Goal: Information Seeking & Learning: Learn about a topic

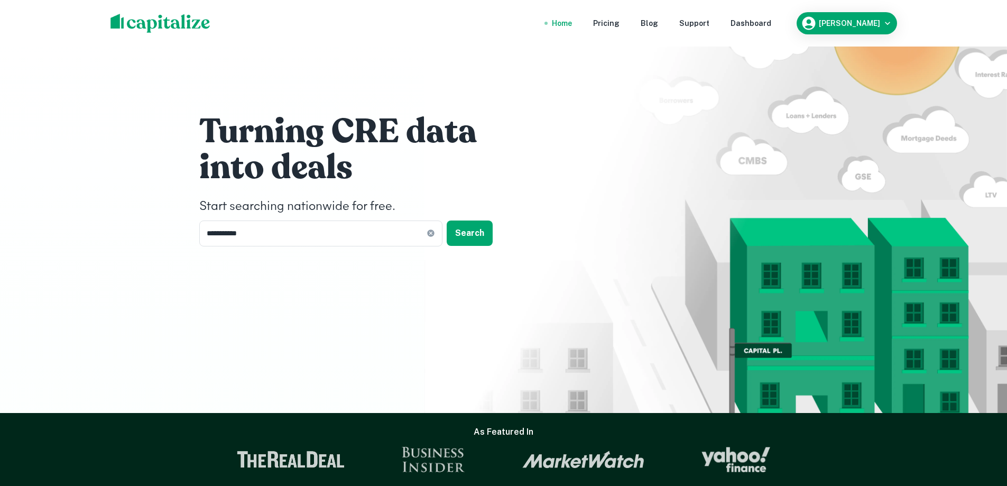
click at [571, 24] on div "Home" at bounding box center [562, 23] width 20 height 12
click at [160, 23] on img at bounding box center [161, 23] width 100 height 19
click at [297, 234] on input "**********" at bounding box center [312, 233] width 227 height 26
type input "*"
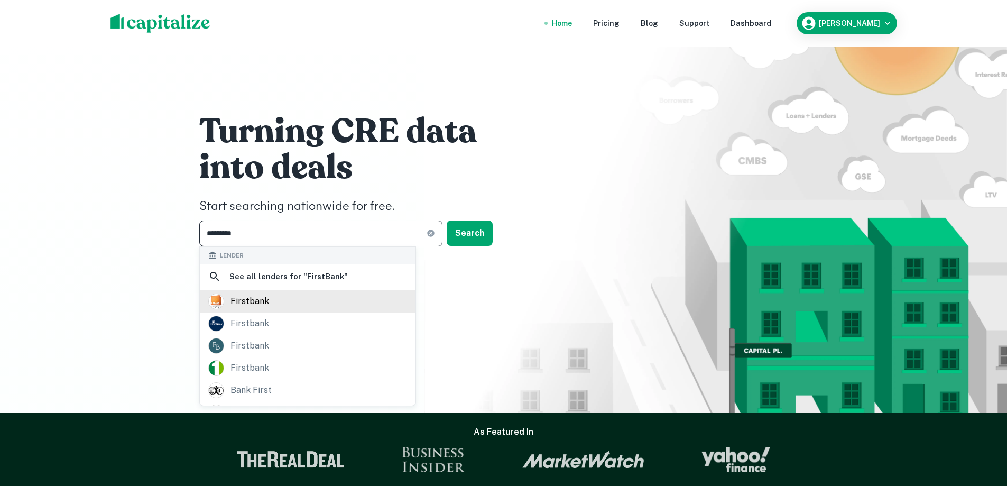
type input "*********"
click at [260, 306] on div "firstbank" at bounding box center [250, 301] width 39 height 16
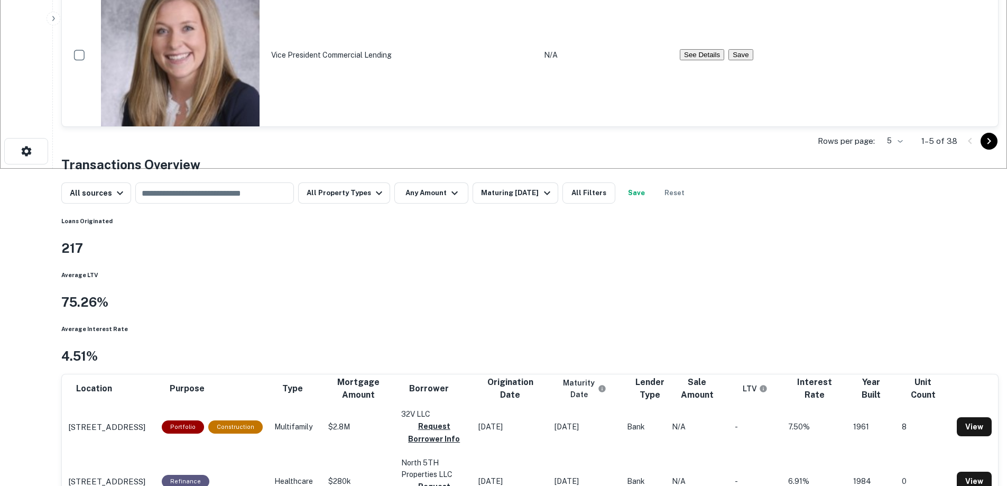
scroll to position [423, 0]
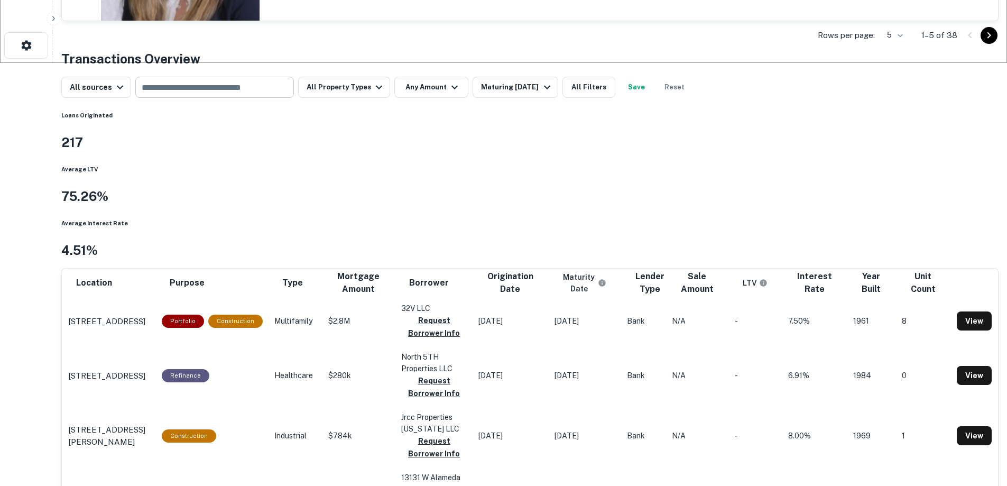
click at [272, 95] on input "text" at bounding box center [214, 87] width 151 height 15
type input "********"
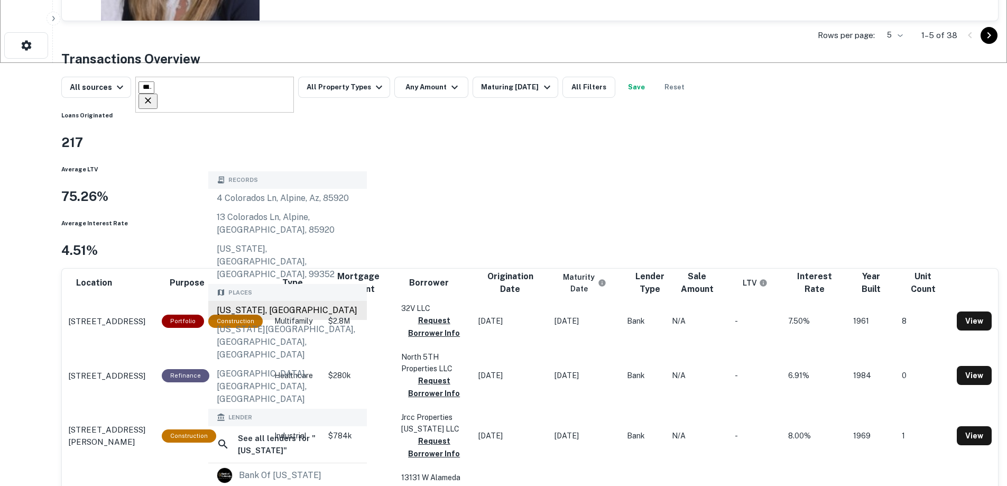
click at [271, 301] on div "Colorado, USA" at bounding box center [287, 310] width 159 height 19
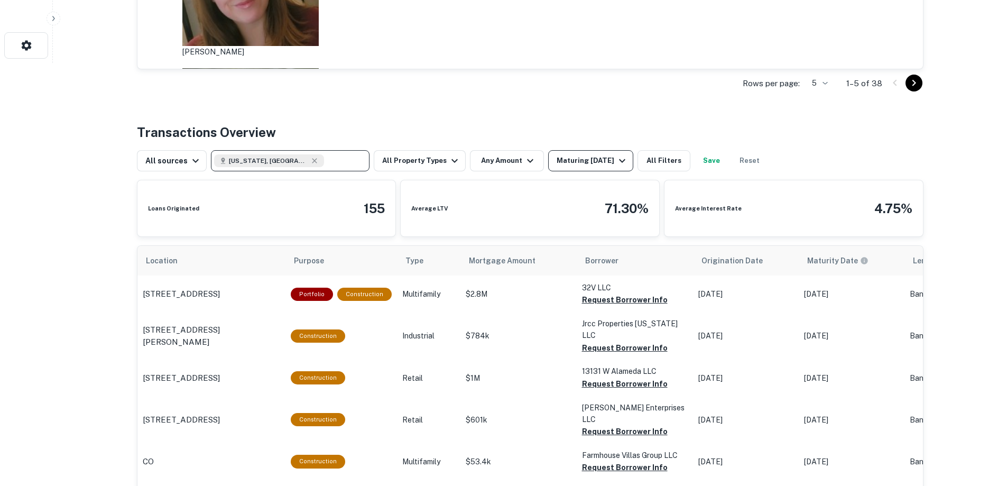
click at [575, 163] on div "Maturing In 1 Year" at bounding box center [593, 160] width 72 height 13
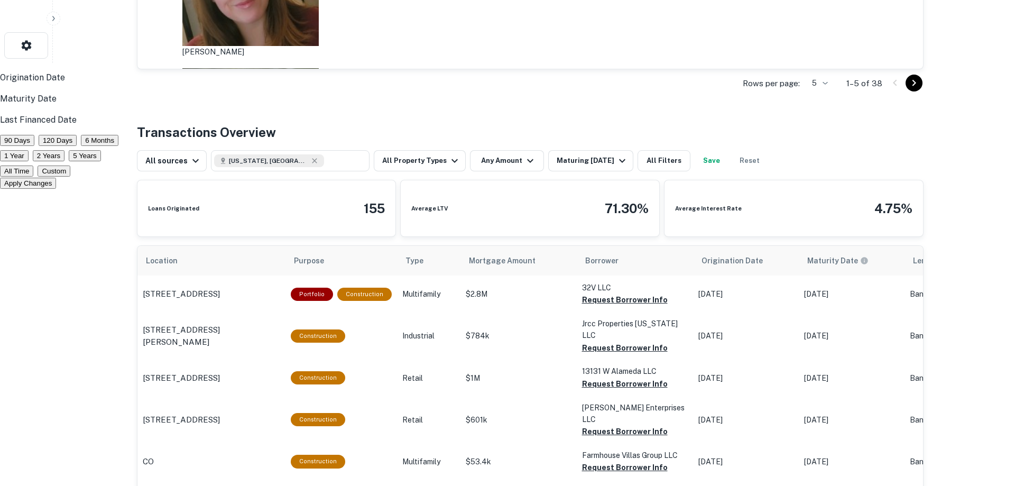
click at [468, 84] on p "Origination Date" at bounding box center [503, 77] width 1007 height 13
click at [34, 146] on button "90 Days" at bounding box center [17, 140] width 34 height 11
click at [56, 189] on button "Apply Changes" at bounding box center [28, 183] width 56 height 11
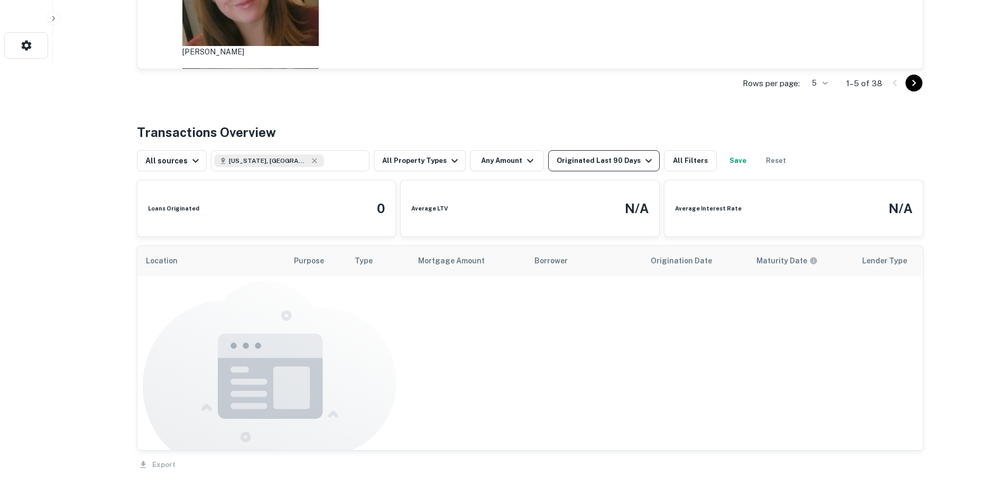
click at [618, 163] on div "Originated Last 90 Days" at bounding box center [606, 160] width 98 height 13
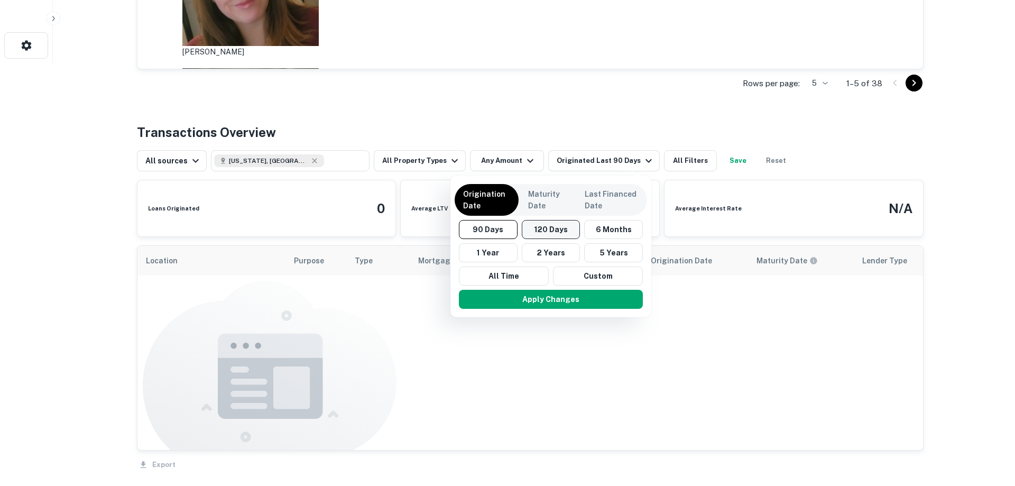
click at [567, 229] on button "120 Days" at bounding box center [551, 229] width 59 height 19
click at [610, 302] on button "Apply Changes" at bounding box center [554, 299] width 184 height 19
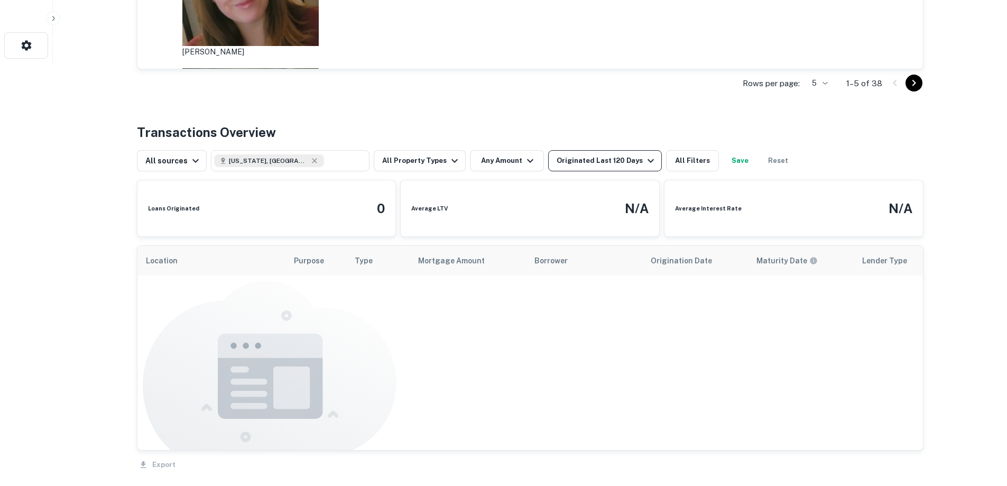
click at [612, 164] on div "Originated Last 120 Days" at bounding box center [607, 160] width 100 height 13
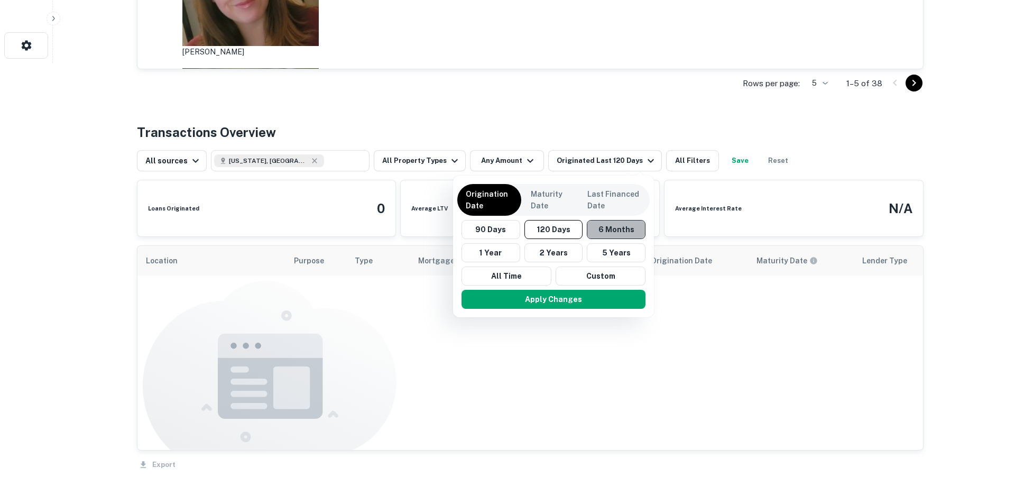
click at [619, 236] on button "6 Months" at bounding box center [616, 229] width 59 height 19
click at [581, 302] on button "Apply Changes" at bounding box center [555, 299] width 184 height 19
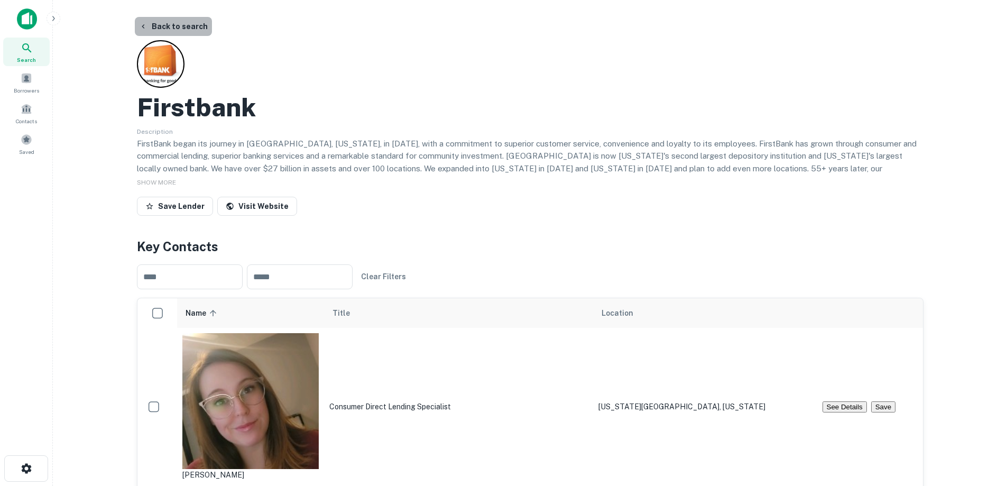
click at [173, 26] on button "Back to search" at bounding box center [173, 26] width 77 height 19
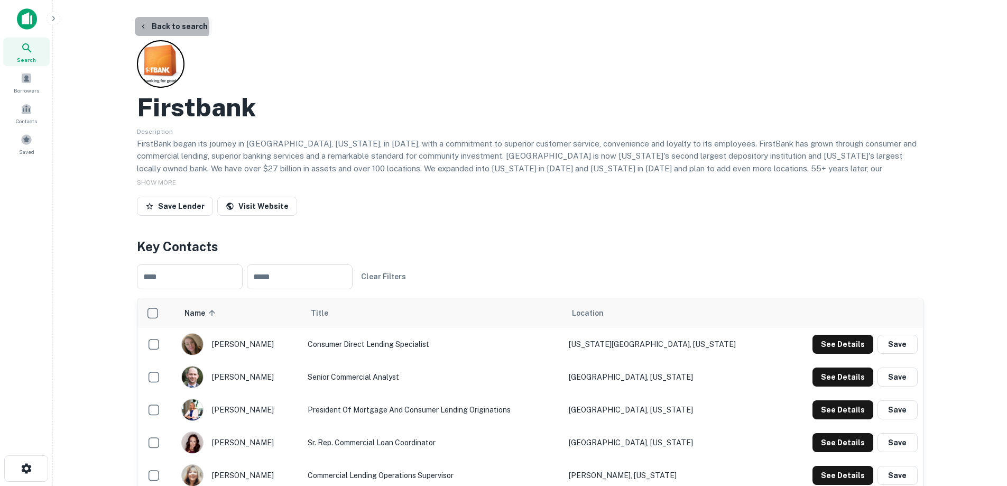
click at [168, 27] on button "Back to search" at bounding box center [173, 26] width 77 height 19
click at [35, 17] on img at bounding box center [27, 18] width 20 height 21
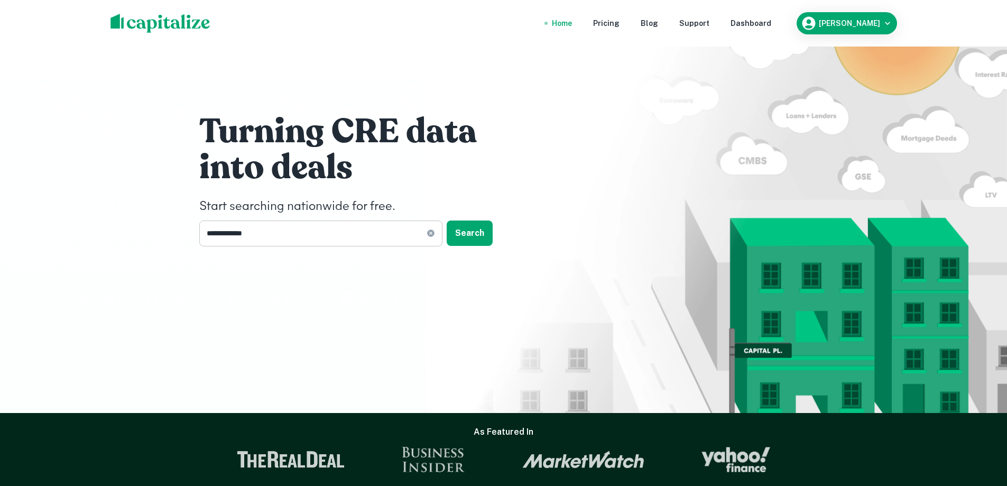
click at [335, 231] on input "**********" at bounding box center [312, 233] width 227 height 26
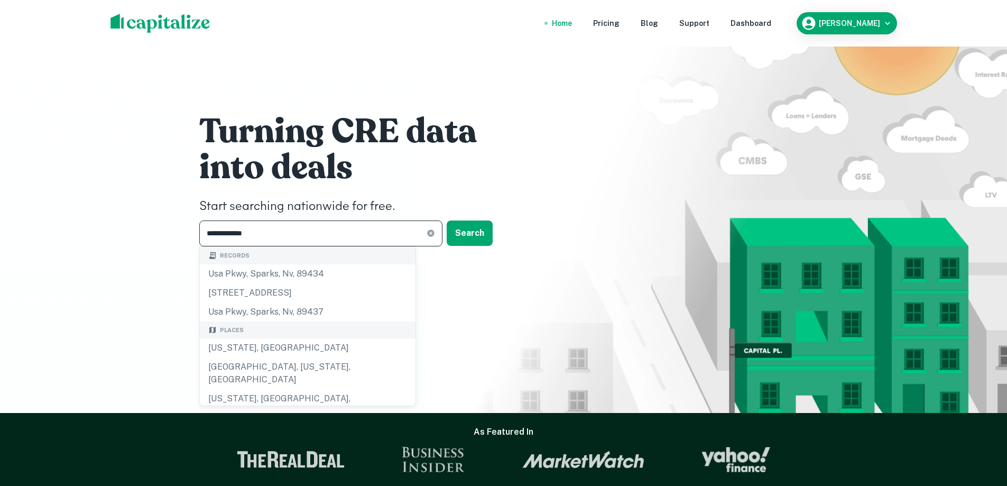
drag, startPoint x: 305, startPoint y: 236, endPoint x: 200, endPoint y: 233, distance: 104.7
click at [200, 233] on input "**********" at bounding box center [312, 233] width 227 height 26
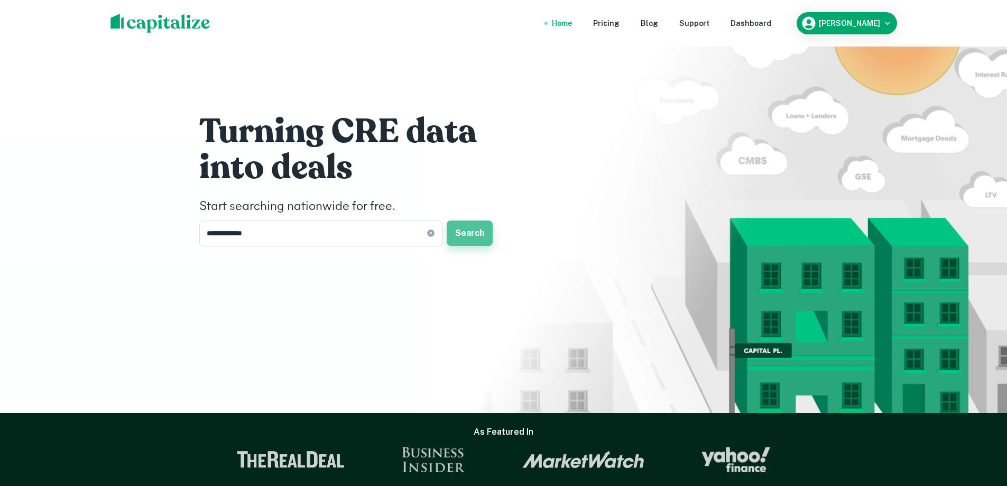
click at [482, 231] on button "Search" at bounding box center [470, 232] width 46 height 25
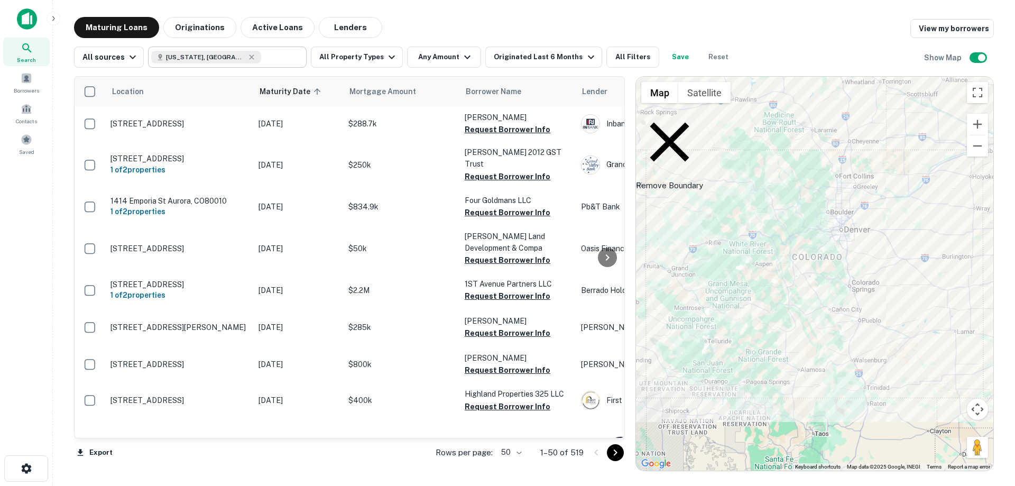
click at [270, 57] on input "text" at bounding box center [281, 57] width 41 height 15
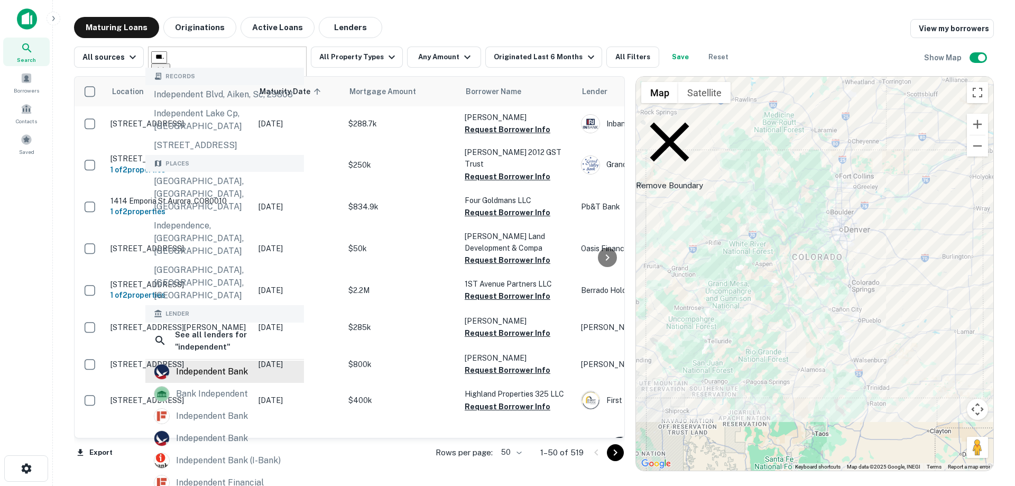
type input "**********"
click at [216, 364] on div "independent bank" at bounding box center [212, 372] width 72 height 16
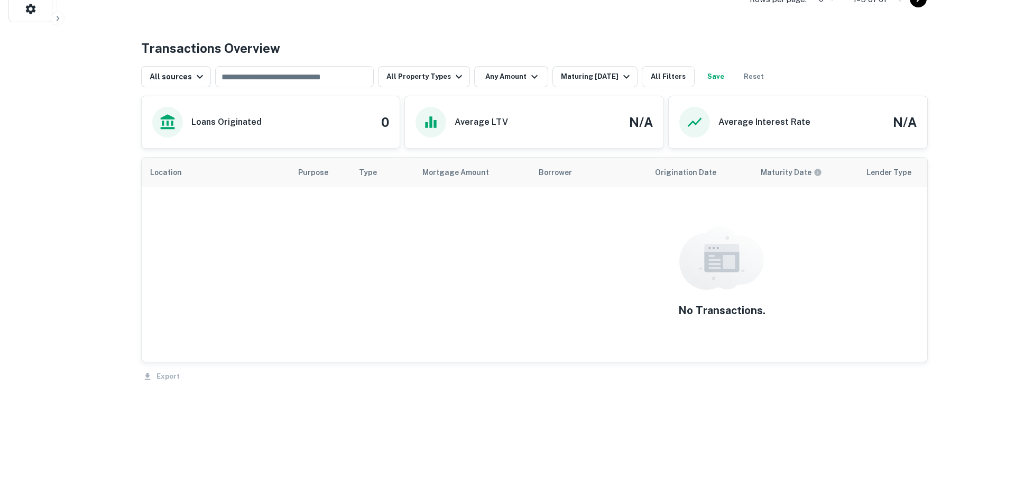
scroll to position [507, 0]
click at [448, 76] on icon "button" at bounding box center [454, 76] width 13 height 13
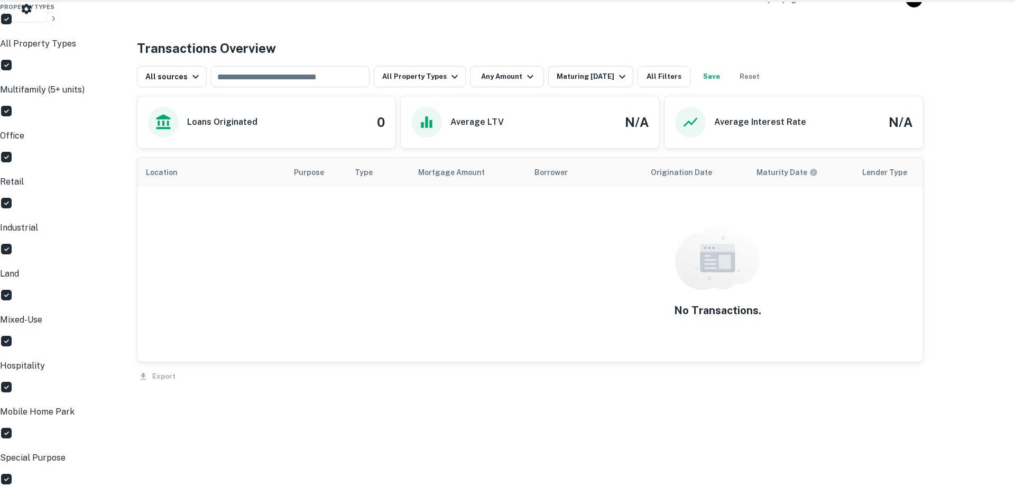
click at [532, 76] on div at bounding box center [507, 243] width 1015 height 486
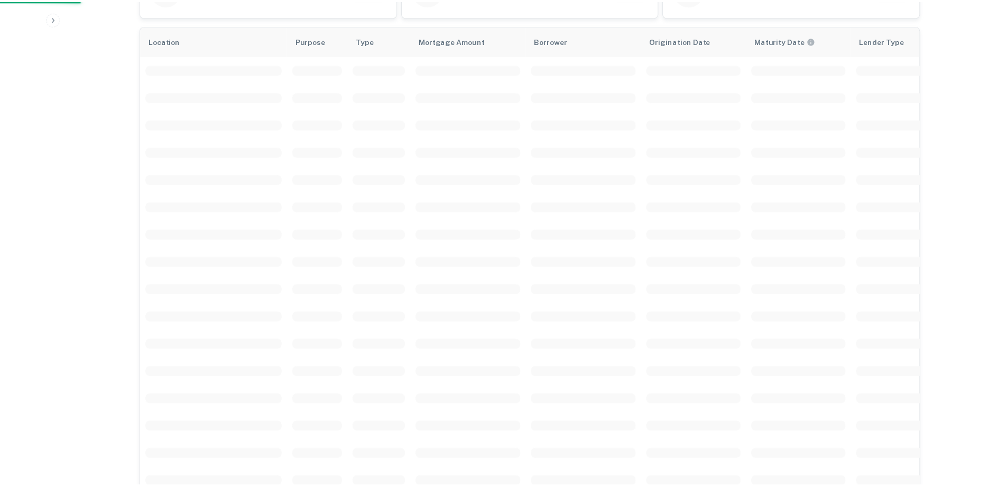
scroll to position [479, 0]
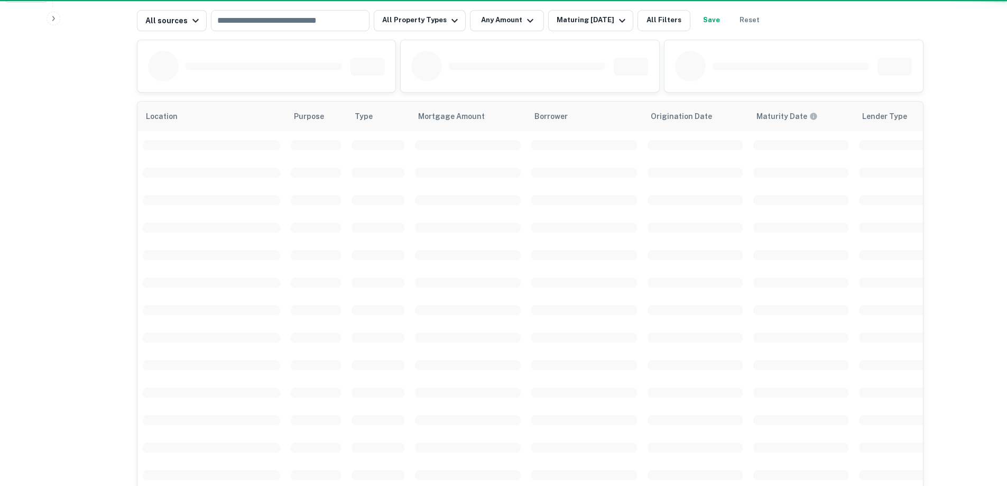
click at [519, 78] on div "Property Types All Property Types Multifamily (5+ units) Office Retail Industri…" at bounding box center [503, 243] width 1007 height 486
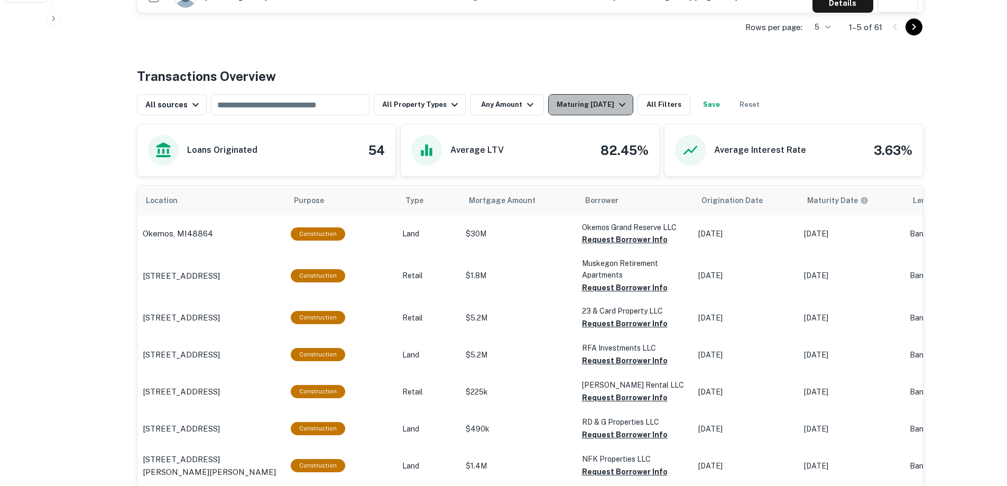
click at [588, 109] on div "Maturing In 1 Year" at bounding box center [593, 104] width 72 height 13
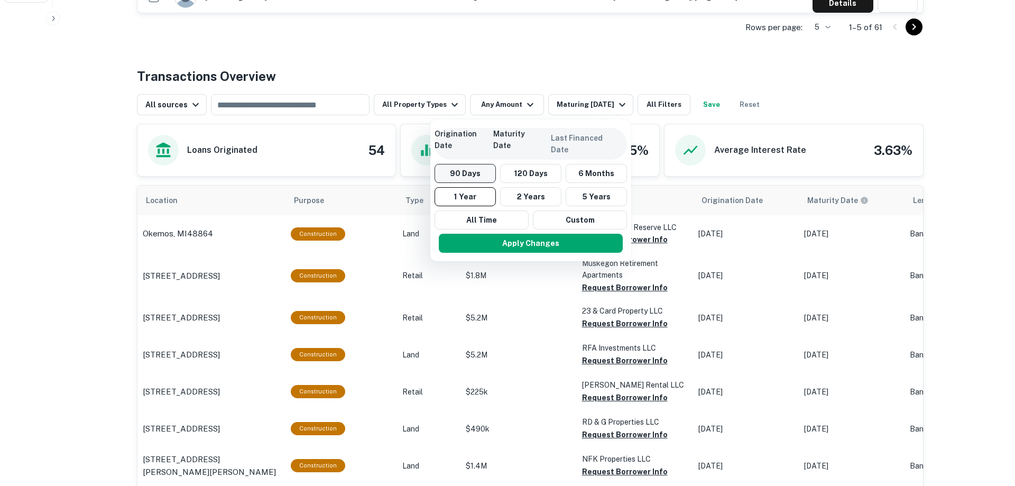
click at [479, 179] on button "90 Days" at bounding box center [465, 173] width 61 height 19
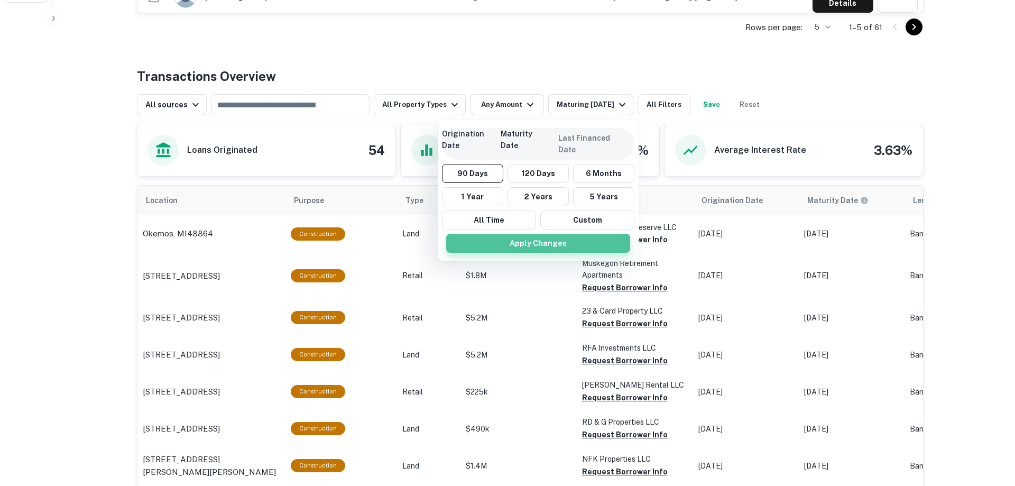
click at [569, 240] on button "Apply Changes" at bounding box center [538, 243] width 184 height 19
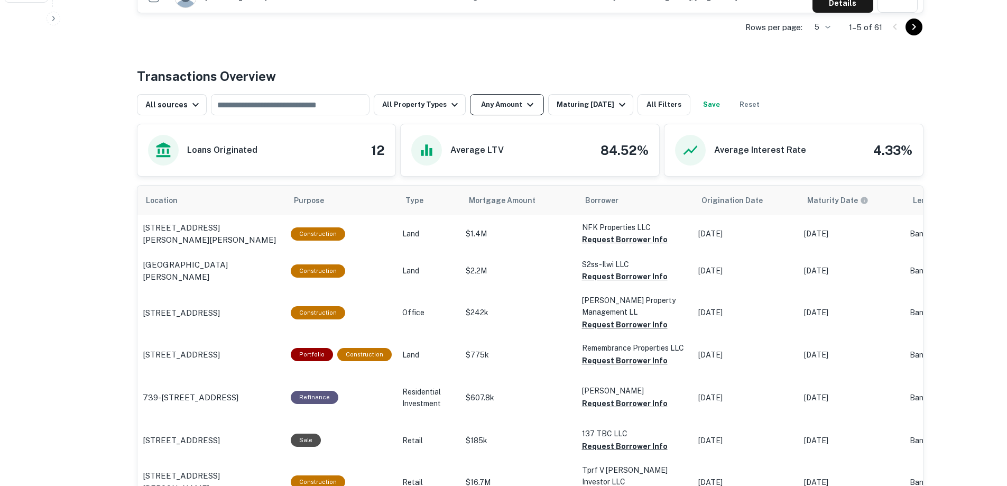
click at [532, 105] on button "Any Amount" at bounding box center [507, 104] width 74 height 21
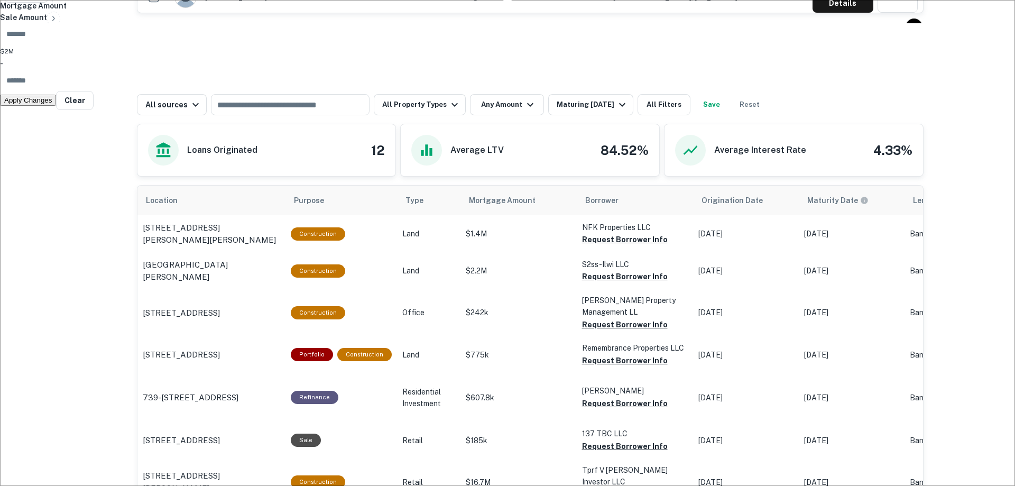
type input "*******"
click at [56, 106] on button "Apply Changes" at bounding box center [28, 100] width 56 height 11
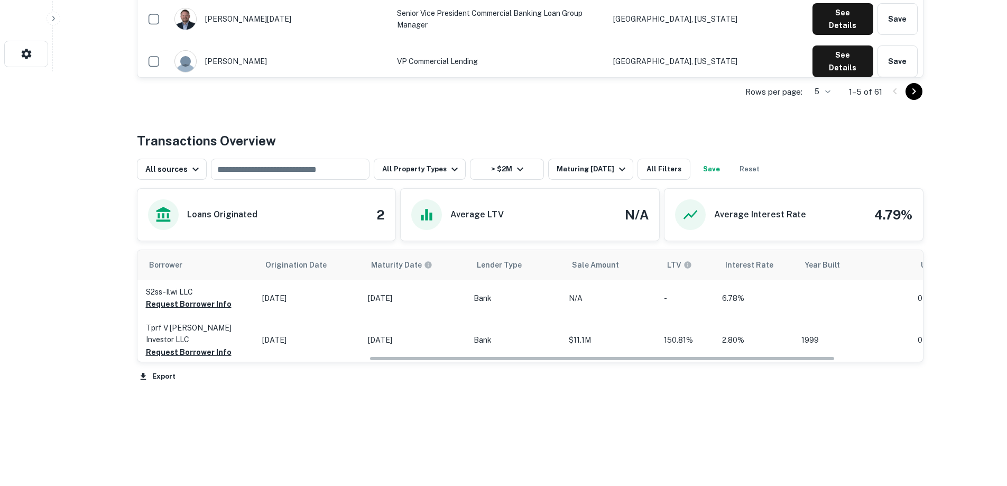
scroll to position [0, 442]
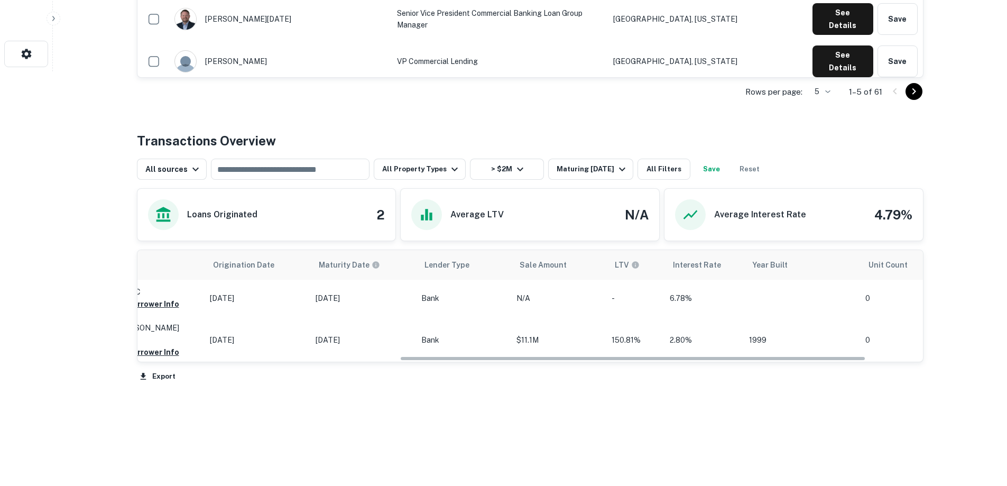
drag, startPoint x: 410, startPoint y: 358, endPoint x: 673, endPoint y: 372, distance: 263.2
click at [673, 372] on div "Location Purpose Type Mortgage Amount Borrower Origination Date Maturity Date L…" at bounding box center [530, 317] width 787 height 135
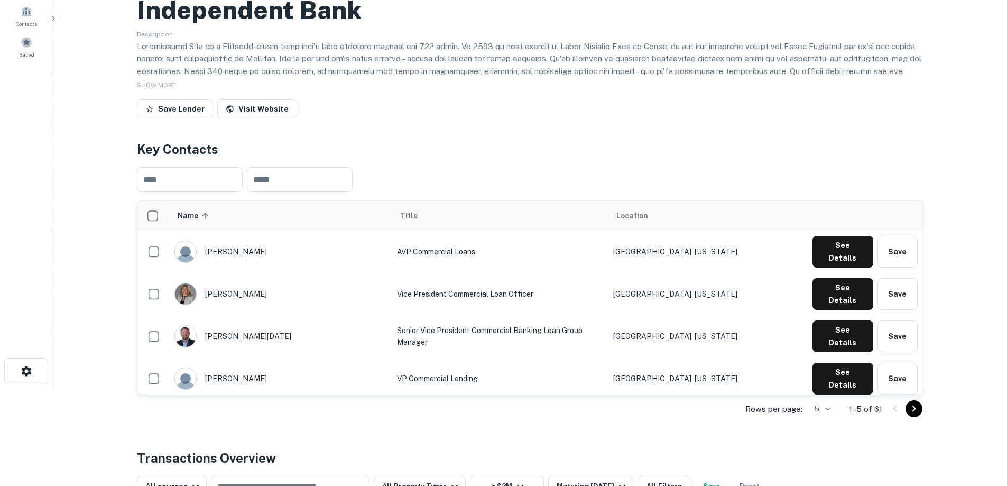
scroll to position [0, 0]
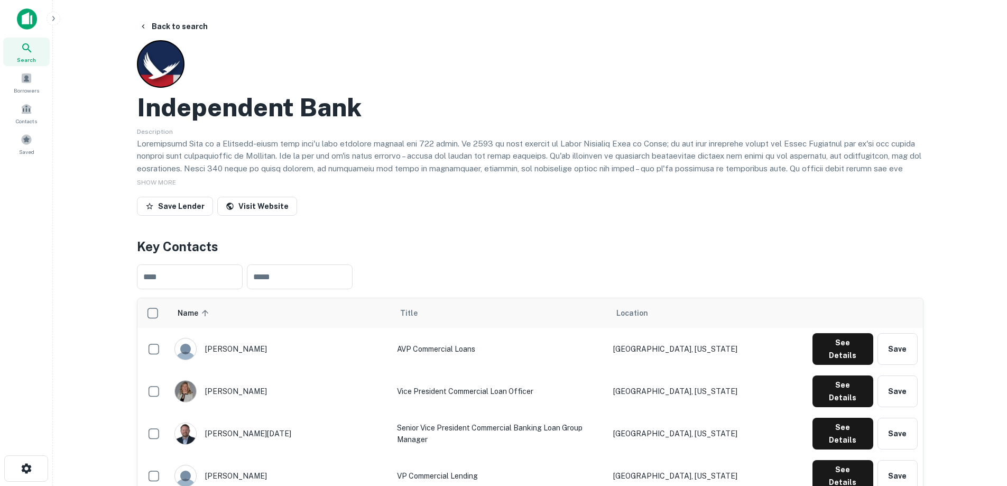
click at [31, 24] on img at bounding box center [27, 18] width 20 height 21
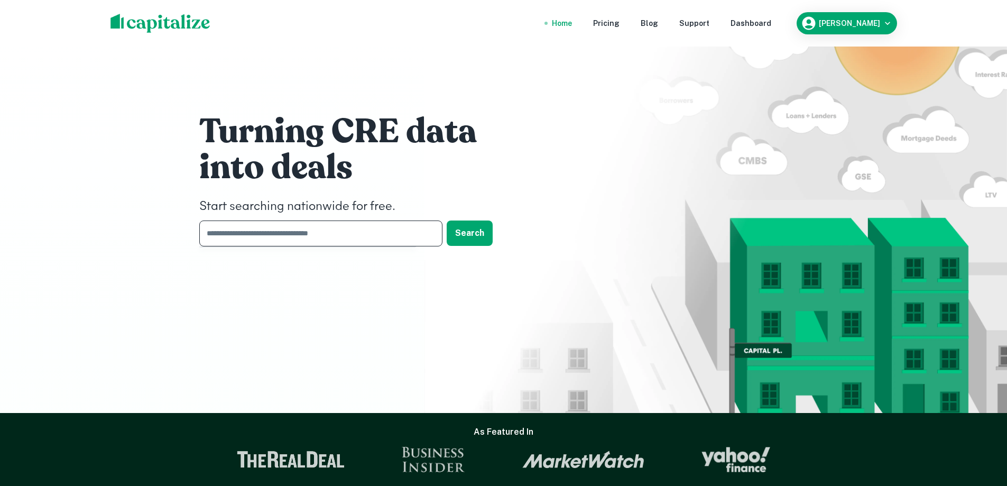
click at [357, 237] on input "text" at bounding box center [317, 233] width 236 height 26
click at [631, 25] on nav "Home Pricing Blog Support Dashboard" at bounding box center [661, 23] width 253 height 23
click at [240, 223] on input "text" at bounding box center [317, 233] width 236 height 26
type input "********"
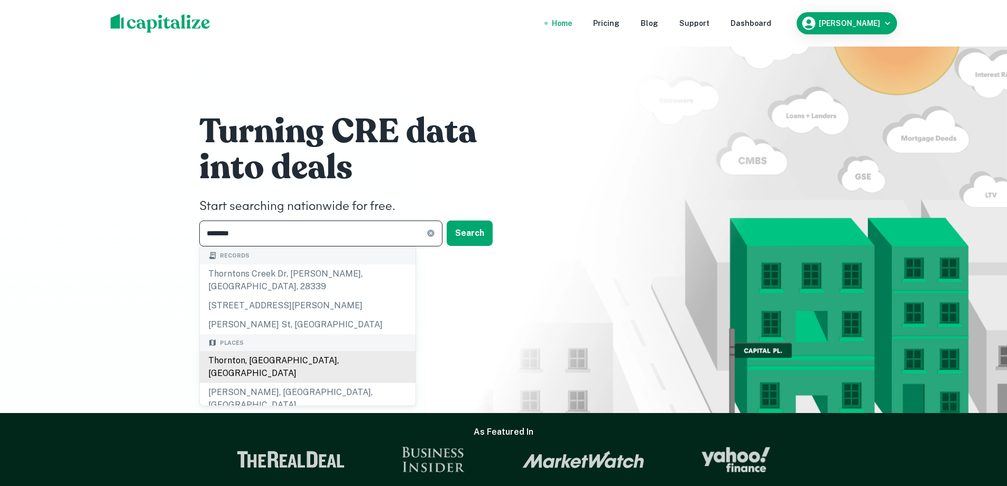
click at [274, 344] on body "Home Pricing Blog Support Dashboard Michael Salzman Turning CRE data into deals…" at bounding box center [503, 243] width 1007 height 486
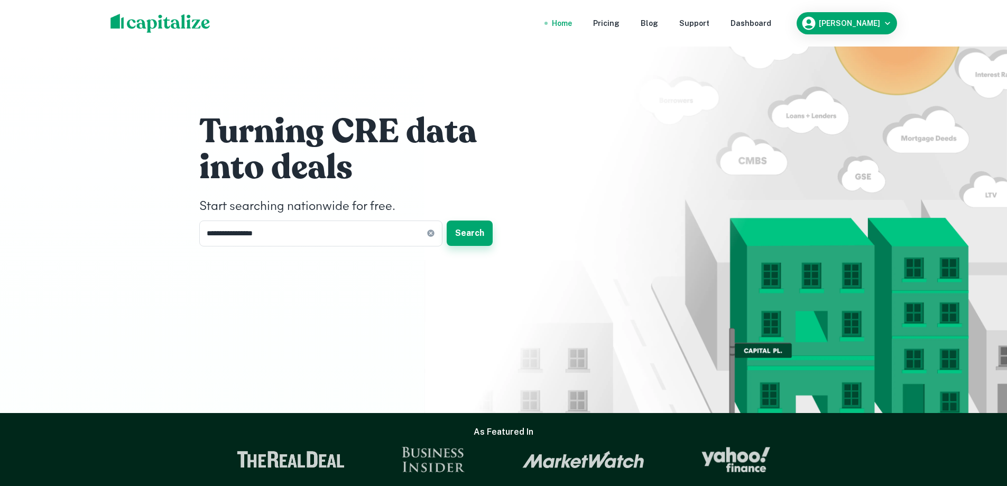
click at [468, 233] on button "Search" at bounding box center [470, 232] width 46 height 25
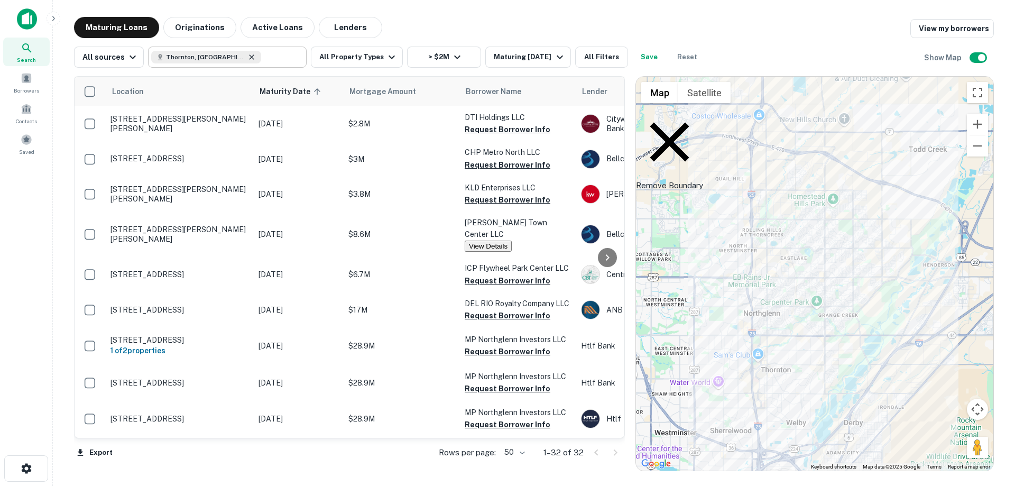
click at [247, 59] on icon at bounding box center [251, 57] width 8 height 8
type input "**********"
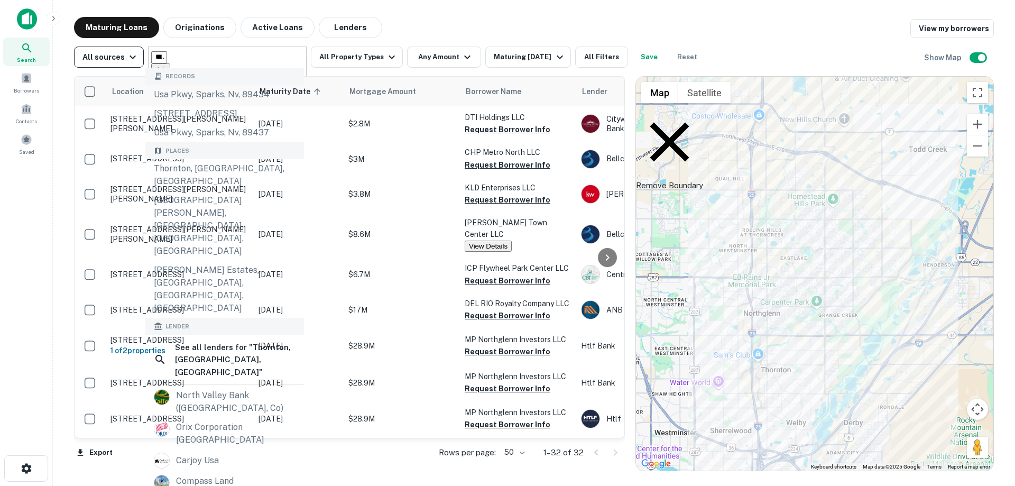
drag, startPoint x: 244, startPoint y: 58, endPoint x: 140, endPoint y: 57, distance: 104.7
click at [140, 57] on div "**********" at bounding box center [389, 57] width 630 height 21
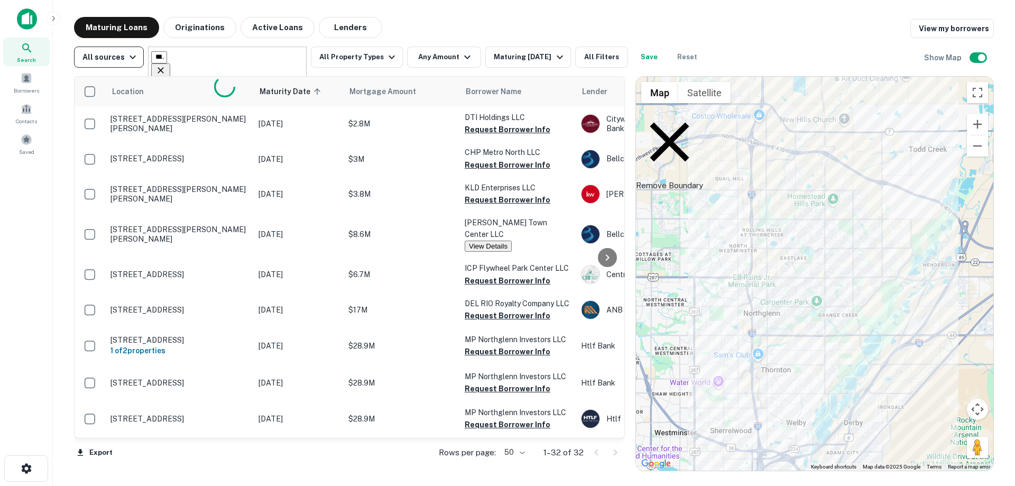
type input "**********"
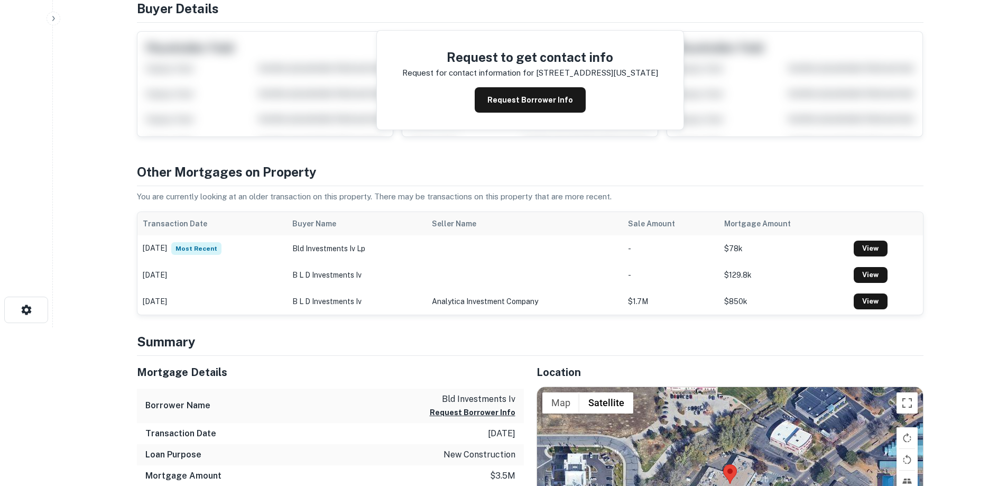
scroll to position [53, 0]
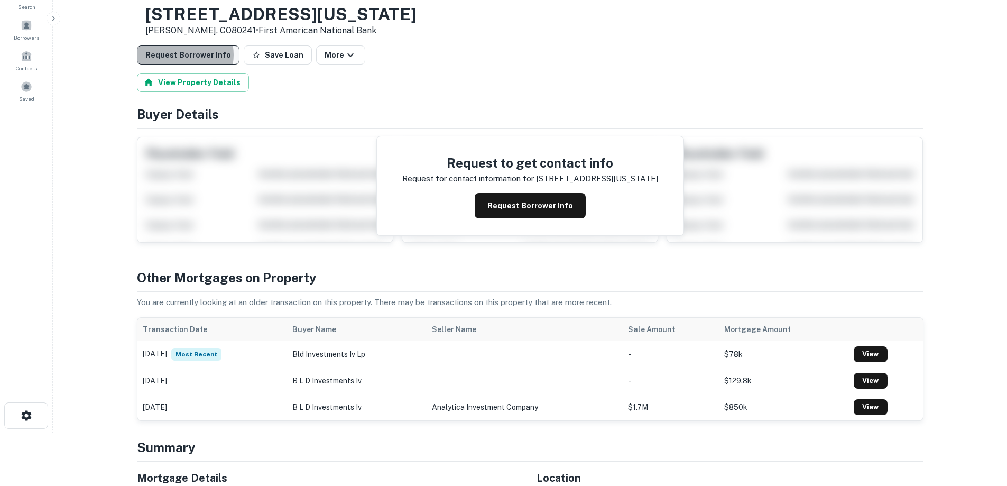
click at [180, 56] on button "Request Borrower Info" at bounding box center [188, 54] width 103 height 19
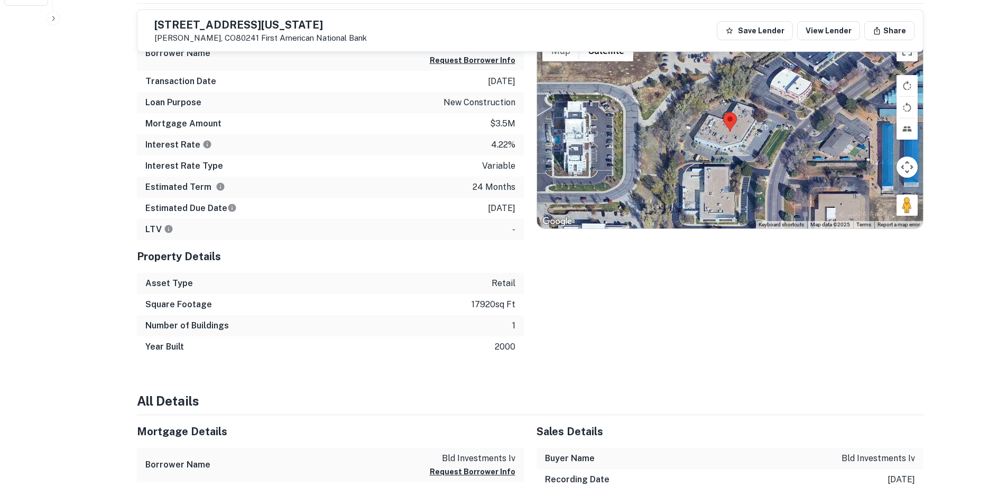
scroll to position [423, 0]
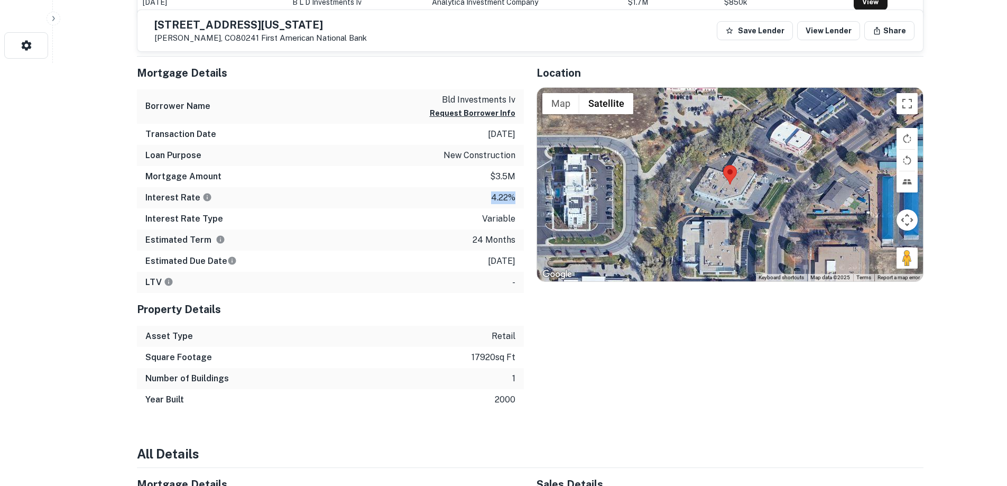
drag, startPoint x: 493, startPoint y: 197, endPoint x: 517, endPoint y: 197, distance: 24.3
click at [517, 197] on div "Interest Rate 4.22%" at bounding box center [330, 197] width 387 height 21
drag, startPoint x: 518, startPoint y: 198, endPoint x: 505, endPoint y: 198, distance: 13.2
click at [505, 198] on div "Interest Rate 4.22%" at bounding box center [330, 197] width 387 height 21
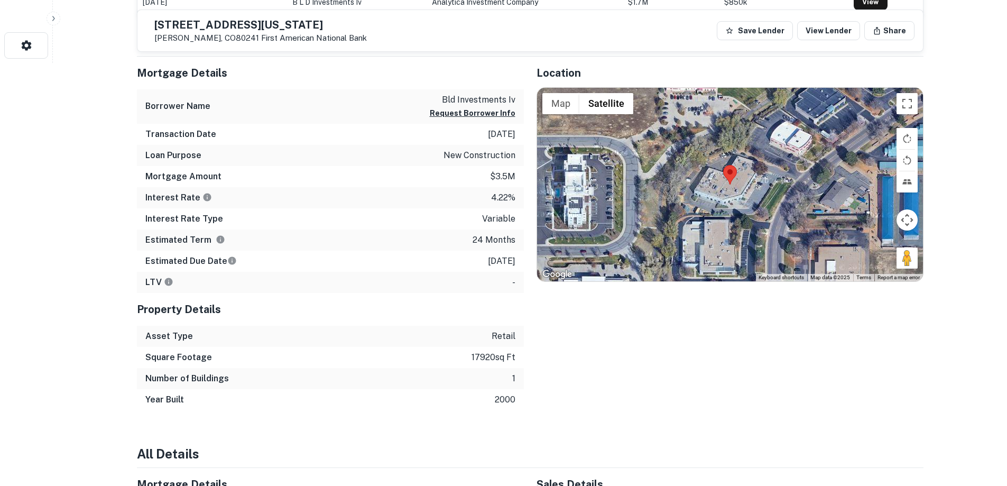
click at [728, 376] on div "Location ← Move left → Move right ↑ Move up ↓ Move down + Zoom in - Zoom out Ho…" at bounding box center [724, 234] width 400 height 354
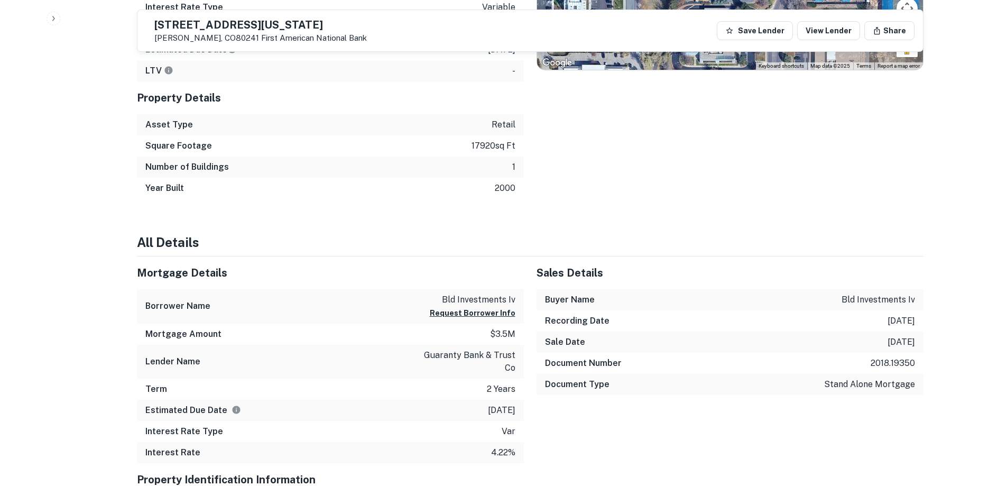
scroll to position [687, 0]
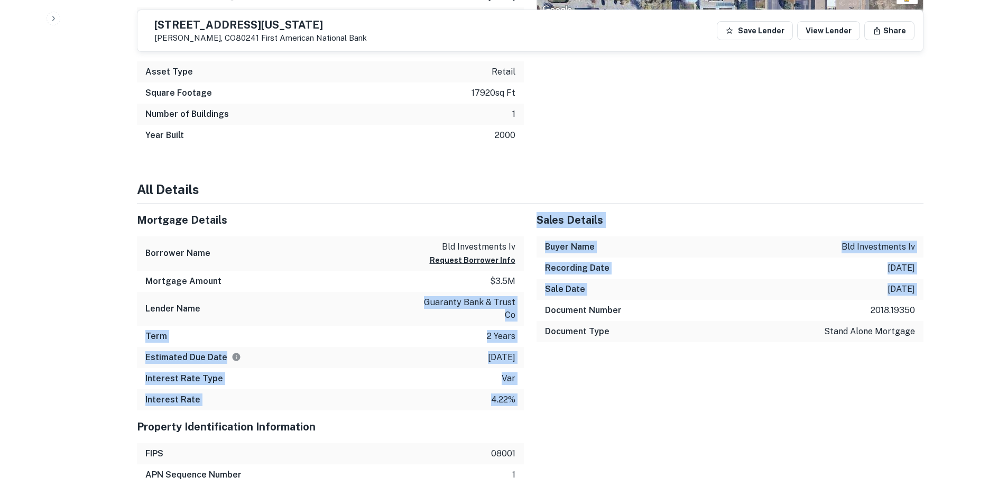
drag, startPoint x: 422, startPoint y: 301, endPoint x: 531, endPoint y: 319, distance: 111.0
click at [515, 317] on p "guaranty bank & trust co" at bounding box center [467, 308] width 95 height 25
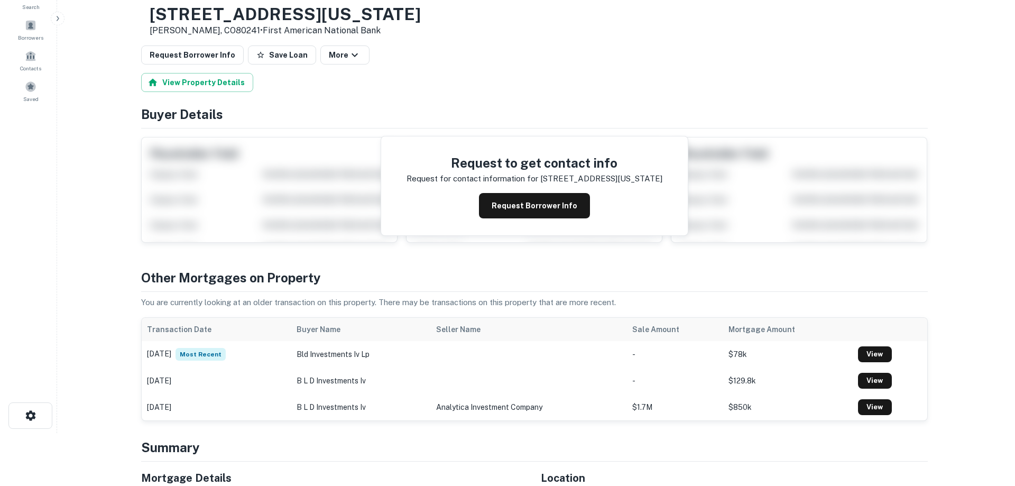
scroll to position [0, 0]
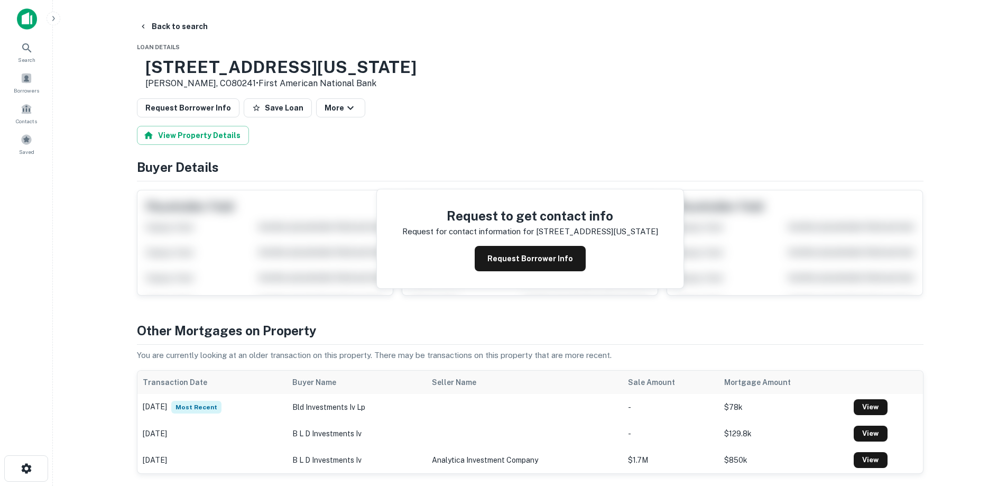
click at [33, 23] on img at bounding box center [27, 18] width 20 height 21
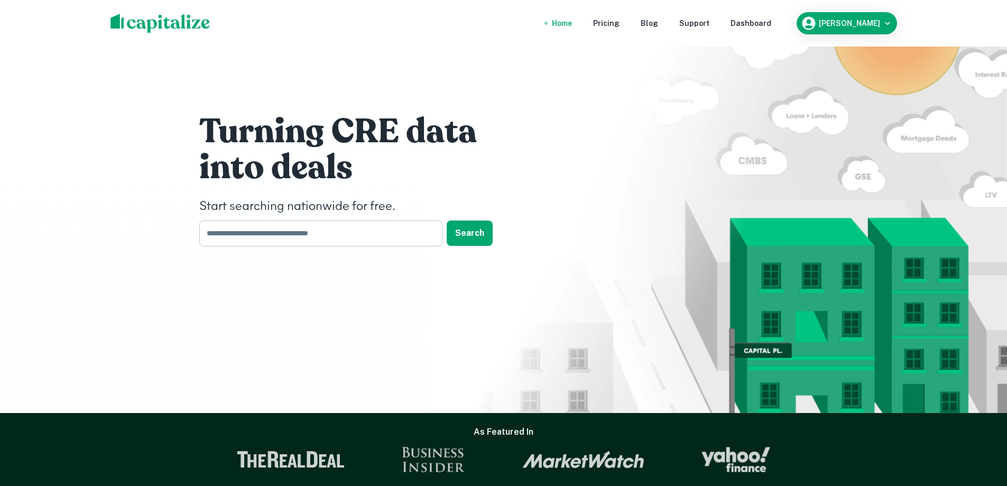
click at [398, 233] on input "text" at bounding box center [317, 233] width 236 height 26
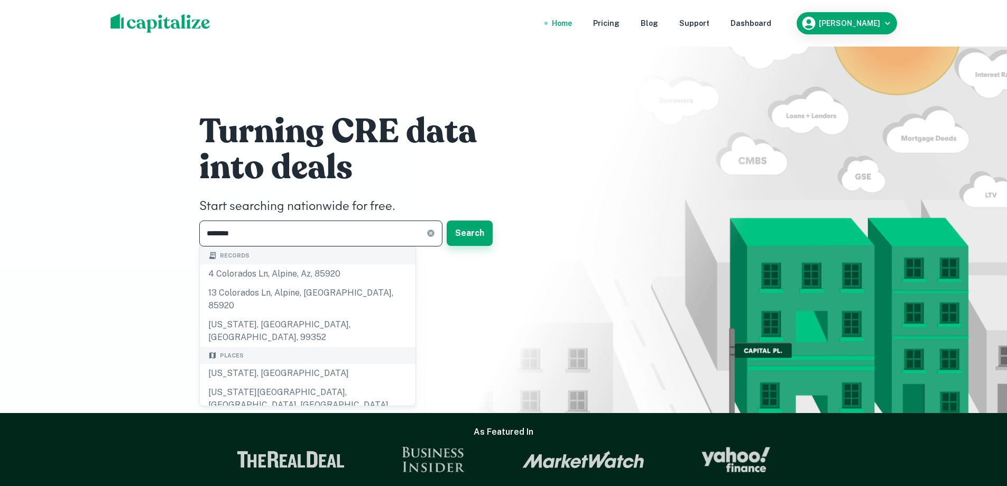
click at [473, 229] on button "Search" at bounding box center [470, 232] width 46 height 25
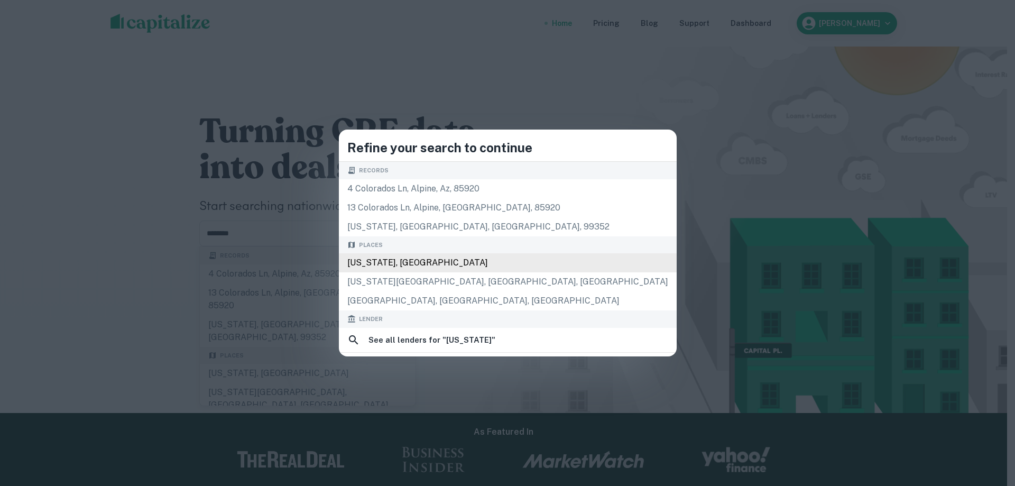
type input "**********"
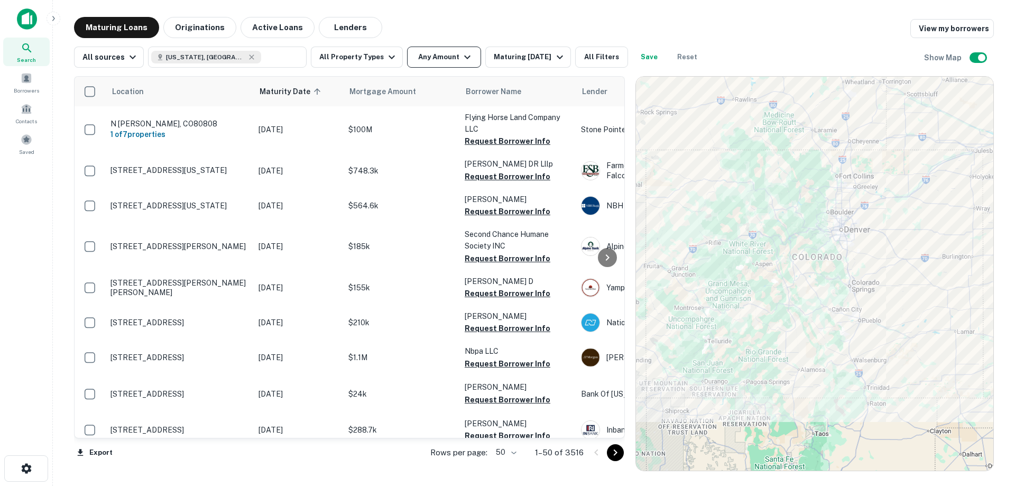
click at [445, 63] on button "Any Amount" at bounding box center [444, 57] width 74 height 21
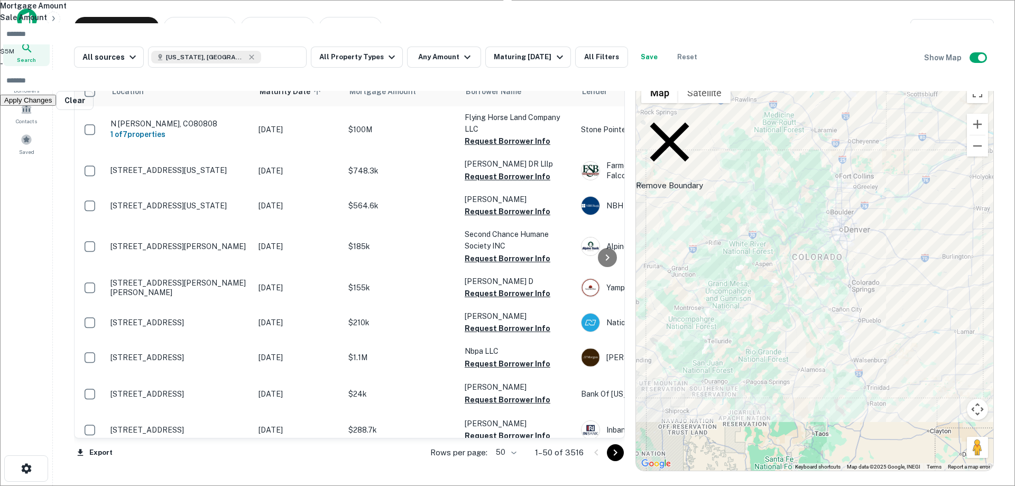
type input "*******"
click at [56, 106] on button "Apply Changes" at bounding box center [28, 100] width 56 height 11
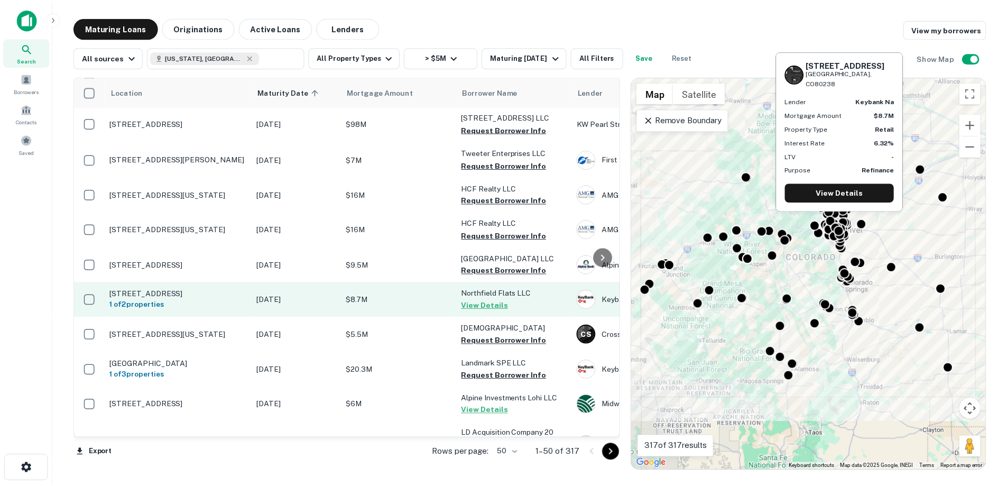
scroll to position [1583, 0]
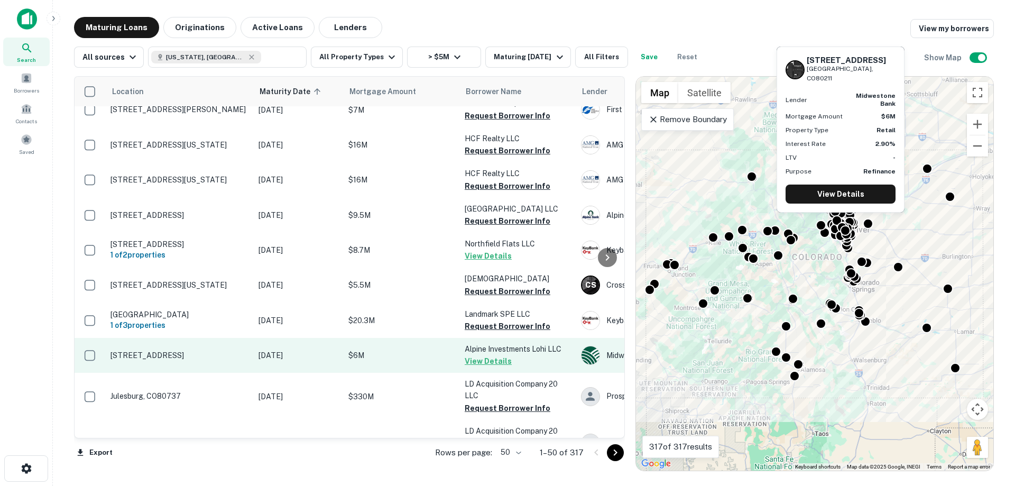
click at [235, 351] on p "1735 Central St Denver, CO80211" at bounding box center [179, 356] width 137 height 10
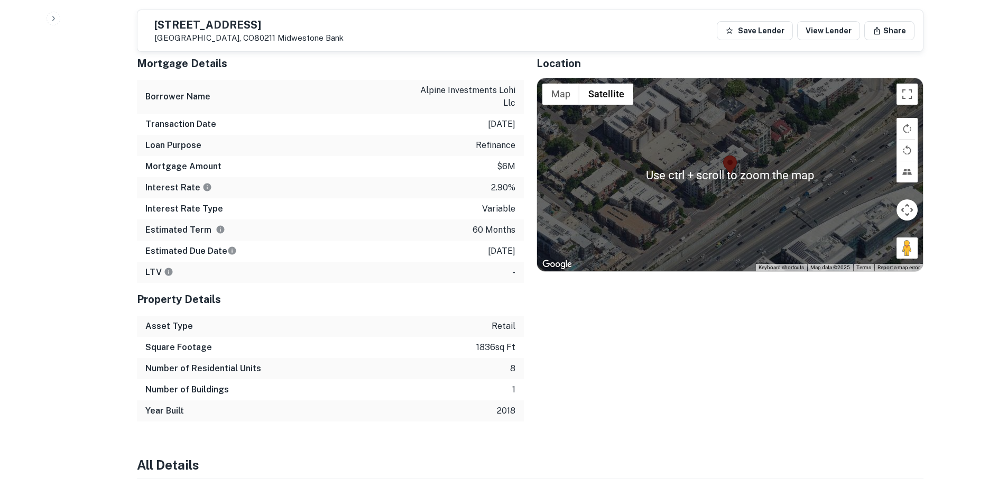
scroll to position [529, 0]
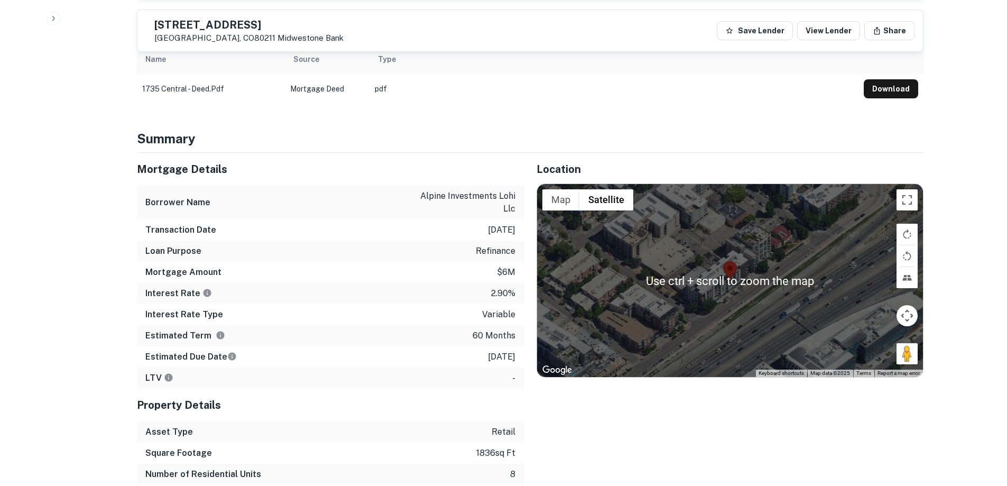
click at [786, 400] on div "Location ← Move left → Move right ↑ Move up ↓ Move down + Zoom in - Zoom out Ho…" at bounding box center [724, 340] width 400 height 374
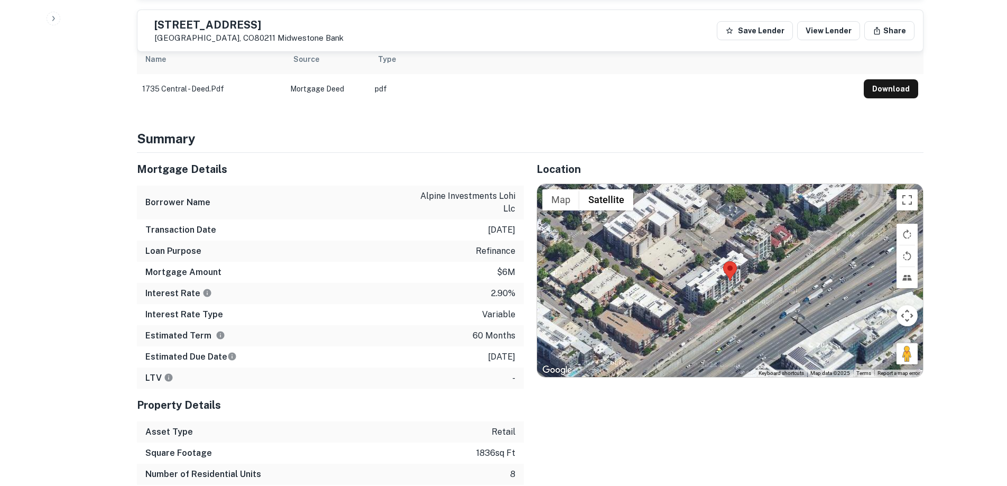
drag, startPoint x: 724, startPoint y: 259, endPoint x: 719, endPoint y: 264, distance: 7.5
click at [719, 264] on div at bounding box center [730, 281] width 386 height 194
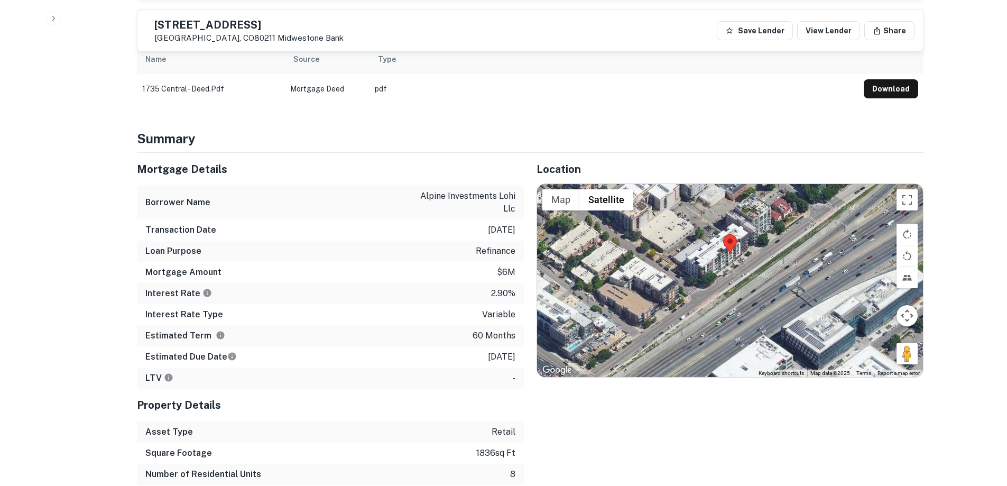
drag, startPoint x: 665, startPoint y: 282, endPoint x: 704, endPoint y: 250, distance: 51.5
click at [704, 250] on div at bounding box center [730, 281] width 386 height 194
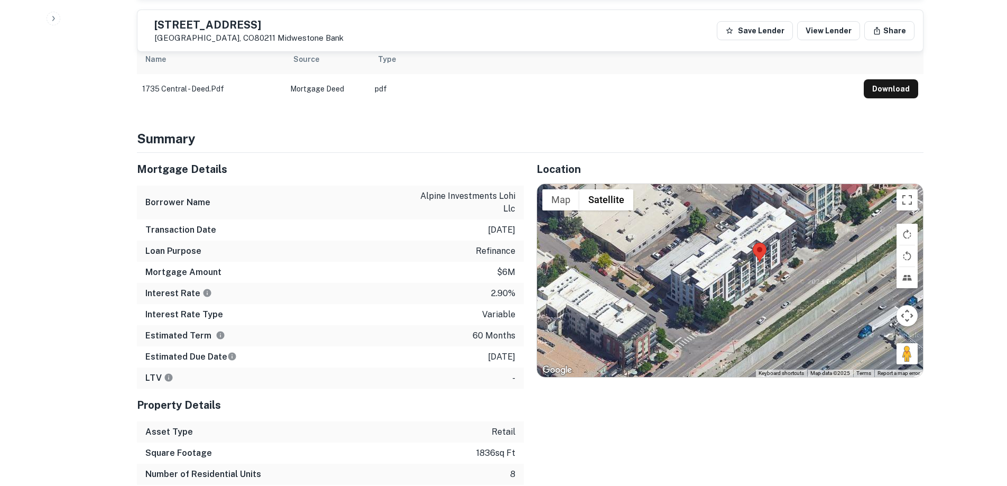
drag, startPoint x: 745, startPoint y: 227, endPoint x: 732, endPoint y: 272, distance: 46.7
click at [732, 272] on div at bounding box center [730, 281] width 386 height 194
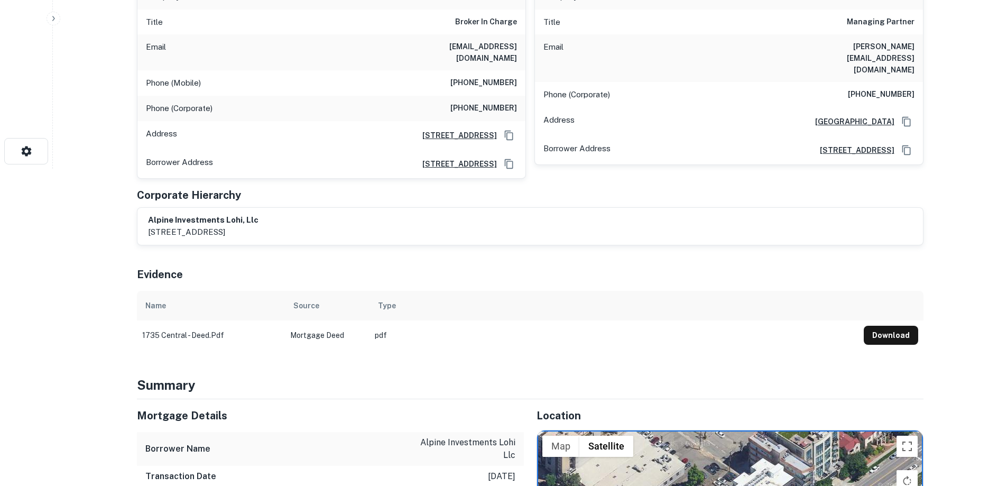
scroll to position [0, 0]
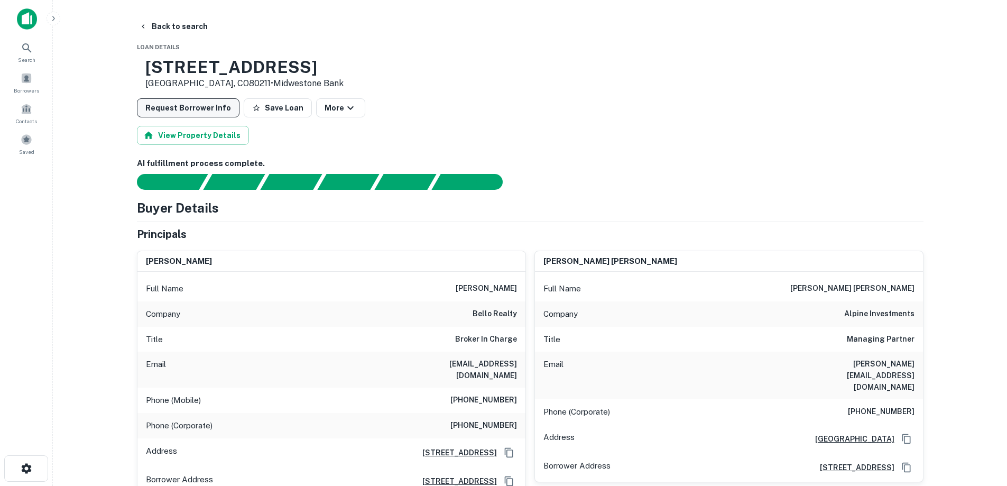
click at [200, 109] on button "Request Borrower Info" at bounding box center [188, 107] width 103 height 19
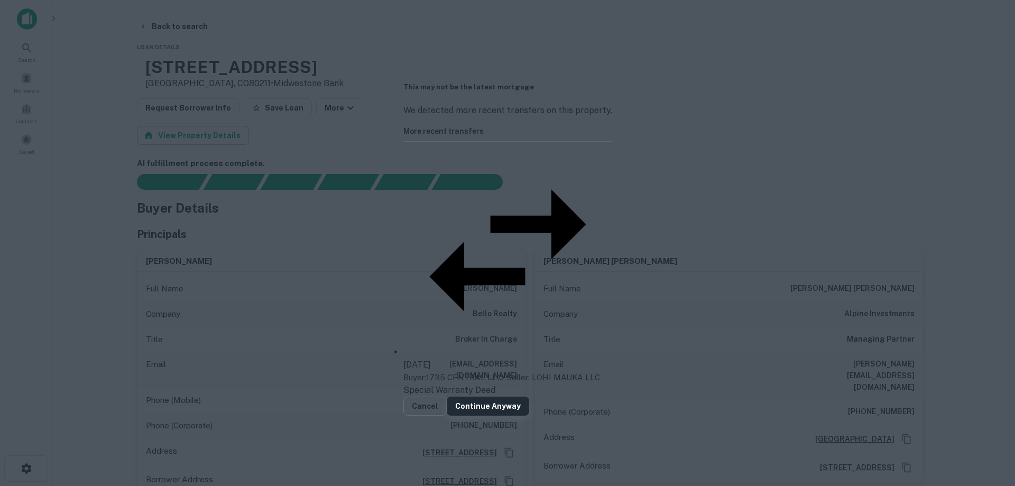
click at [529, 397] on button "Continue Anyway" at bounding box center [488, 406] width 82 height 19
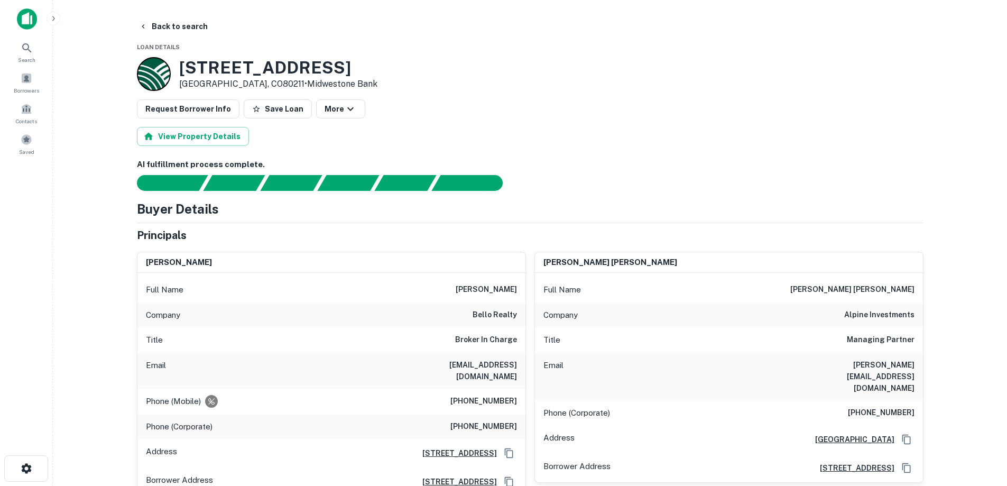
scroll to position [106, 0]
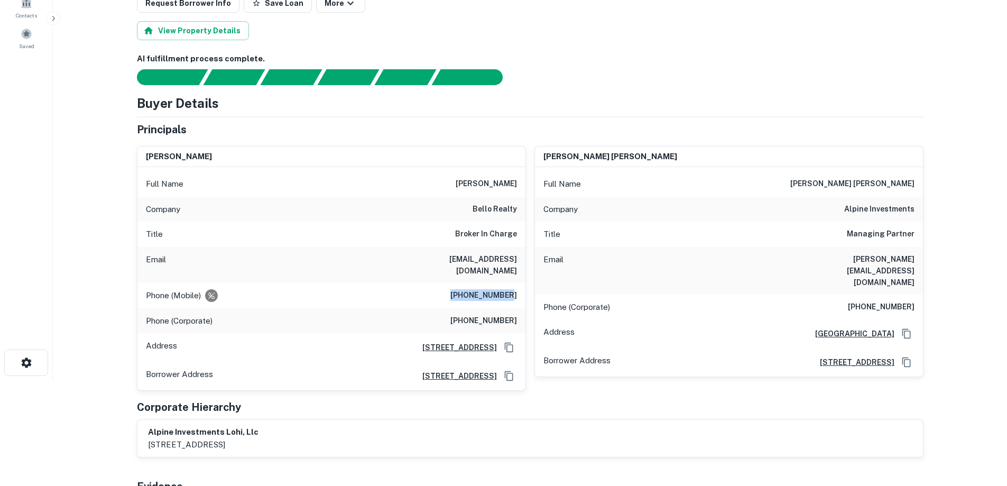
drag, startPoint x: 458, startPoint y: 283, endPoint x: 510, endPoint y: 288, distance: 51.5
click at [510, 289] on h6 "(808) 283-3554" at bounding box center [483, 295] width 67 height 13
click at [707, 420] on div "alpine investments lohi, llc po box 6582, denver, co, 80206" at bounding box center [530, 438] width 786 height 37
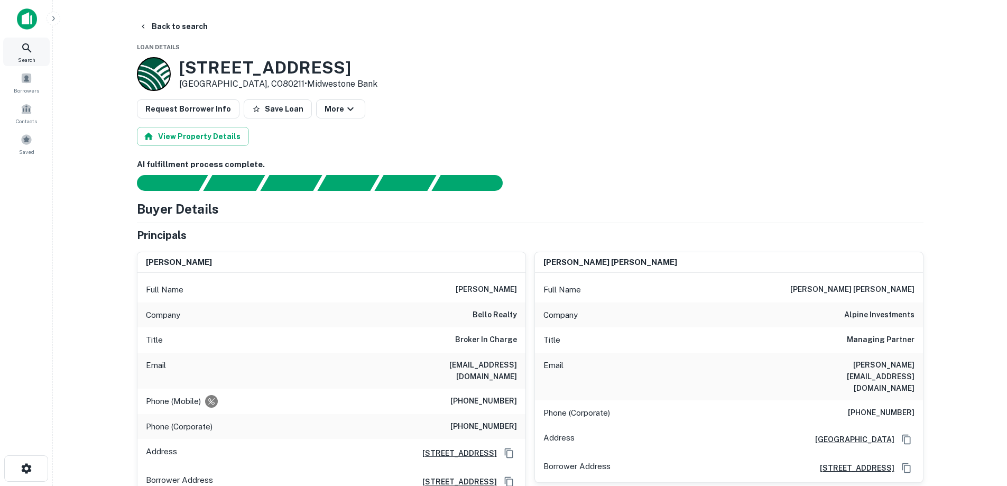
click at [20, 57] on span "Search" at bounding box center [26, 60] width 17 height 8
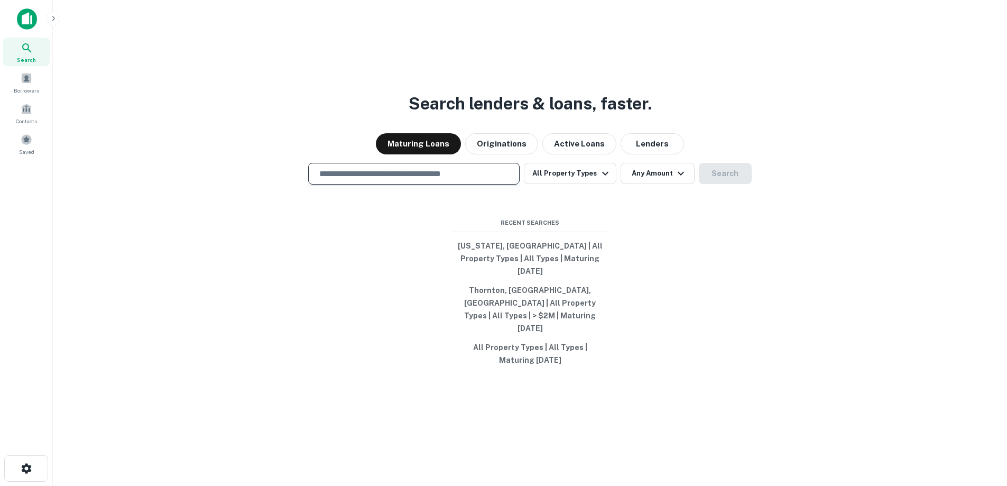
click at [430, 180] on input "text" at bounding box center [414, 174] width 202 height 12
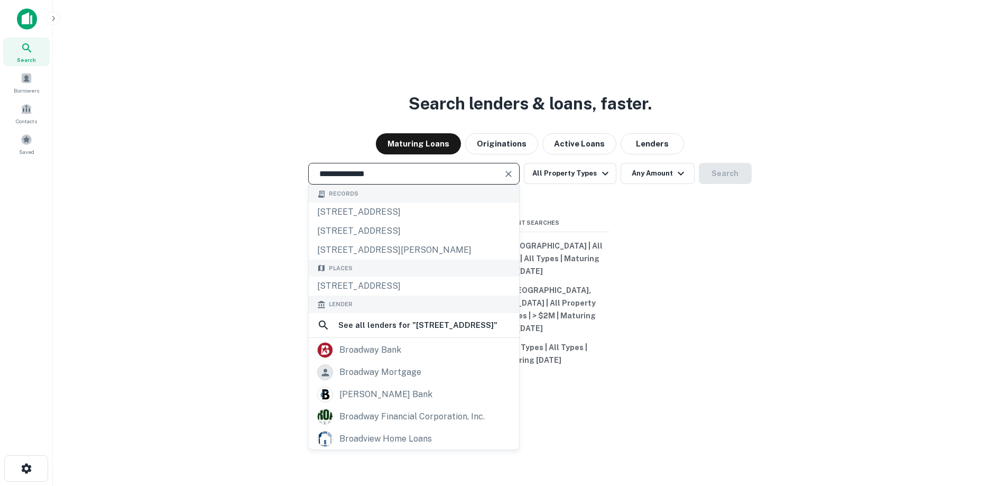
type input "**********"
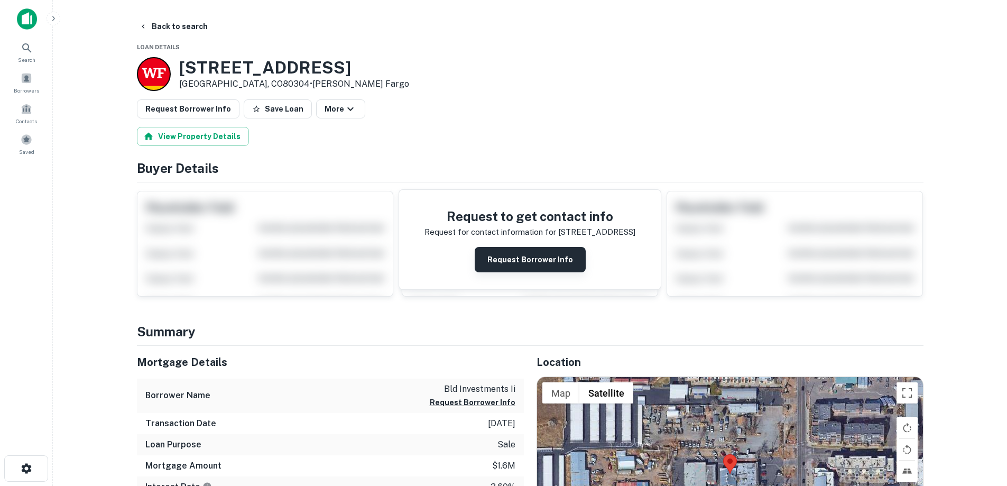
click at [532, 260] on button "Request Borrower Info" at bounding box center [530, 259] width 111 height 25
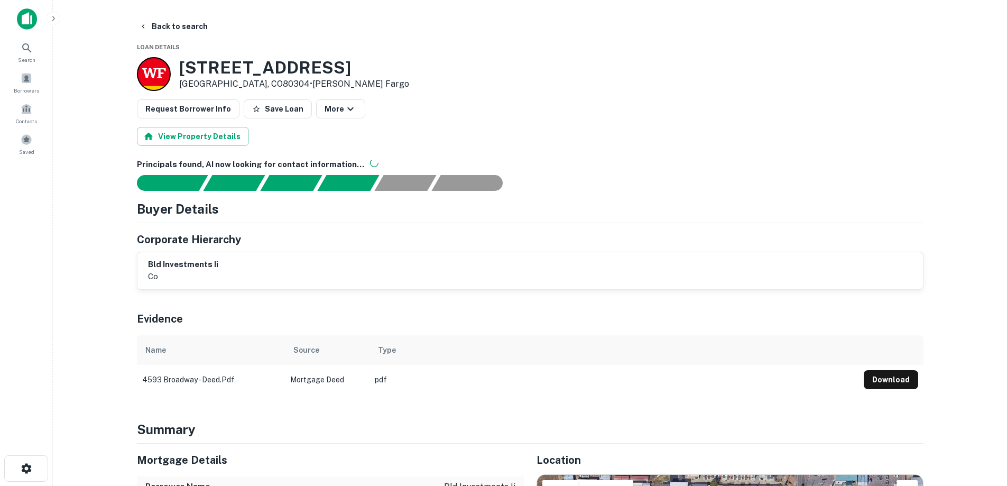
scroll to position [159, 0]
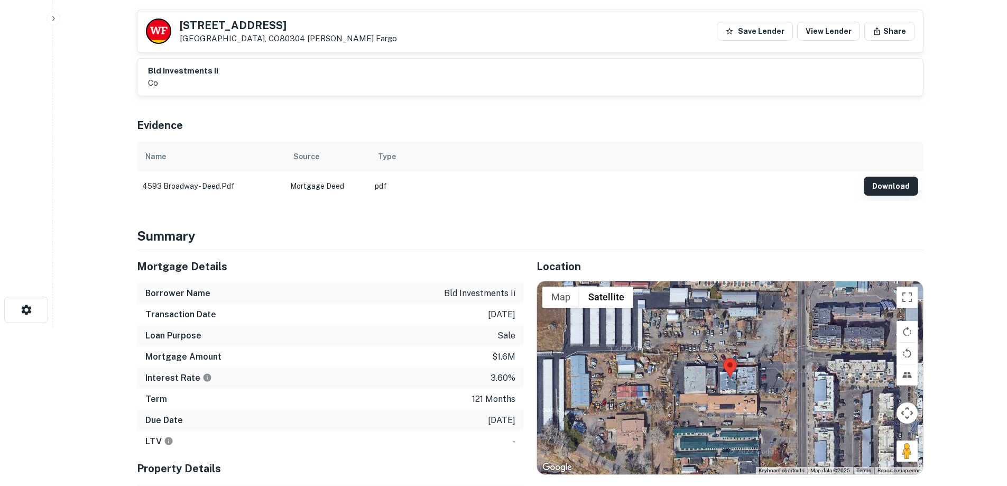
click at [891, 186] on button "Download" at bounding box center [891, 186] width 54 height 19
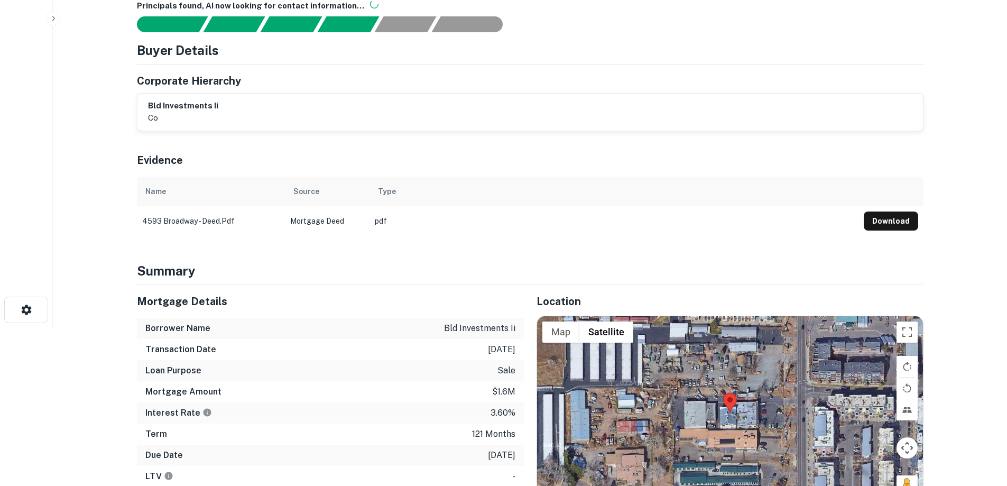
scroll to position [0, 0]
